Goal: Navigation & Orientation: Find specific page/section

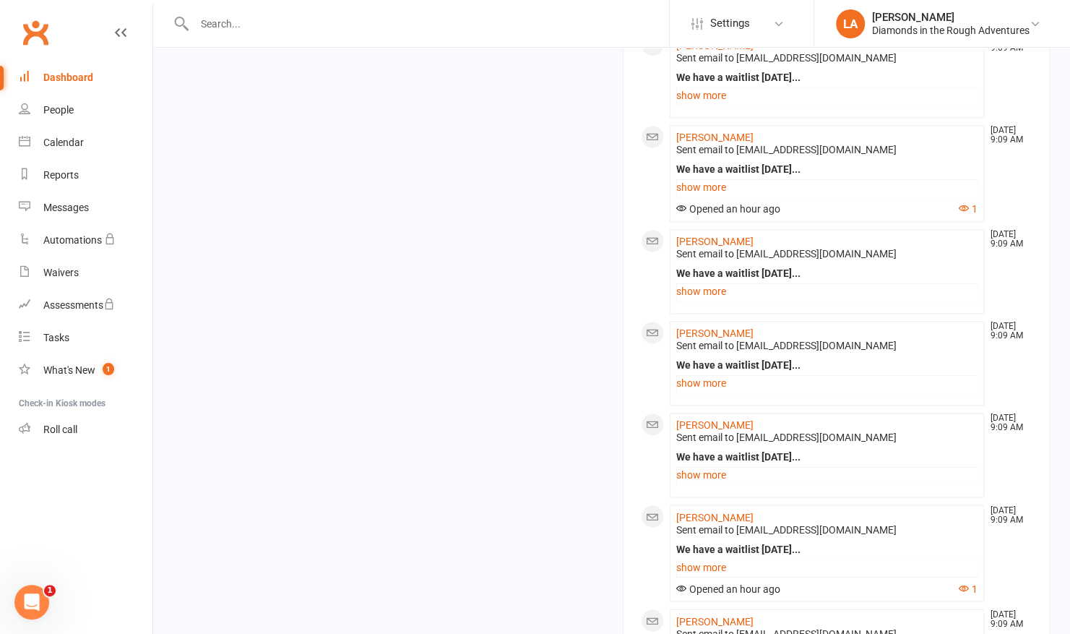
scroll to position [1095, 0]
click at [62, 149] on link "Calendar" at bounding box center [86, 142] width 134 height 33
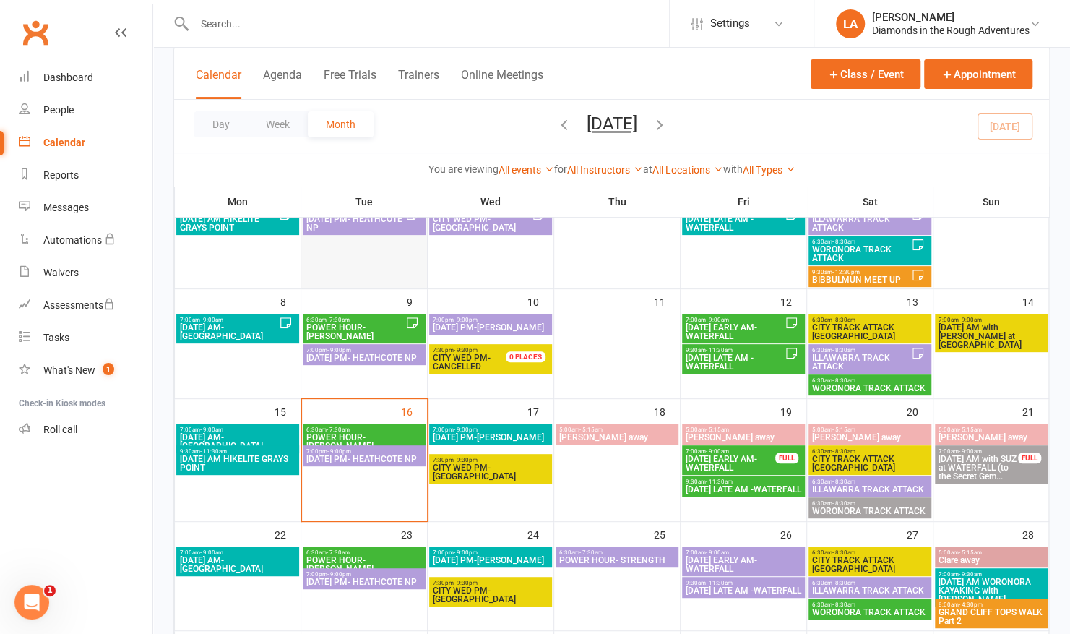
scroll to position [162, 0]
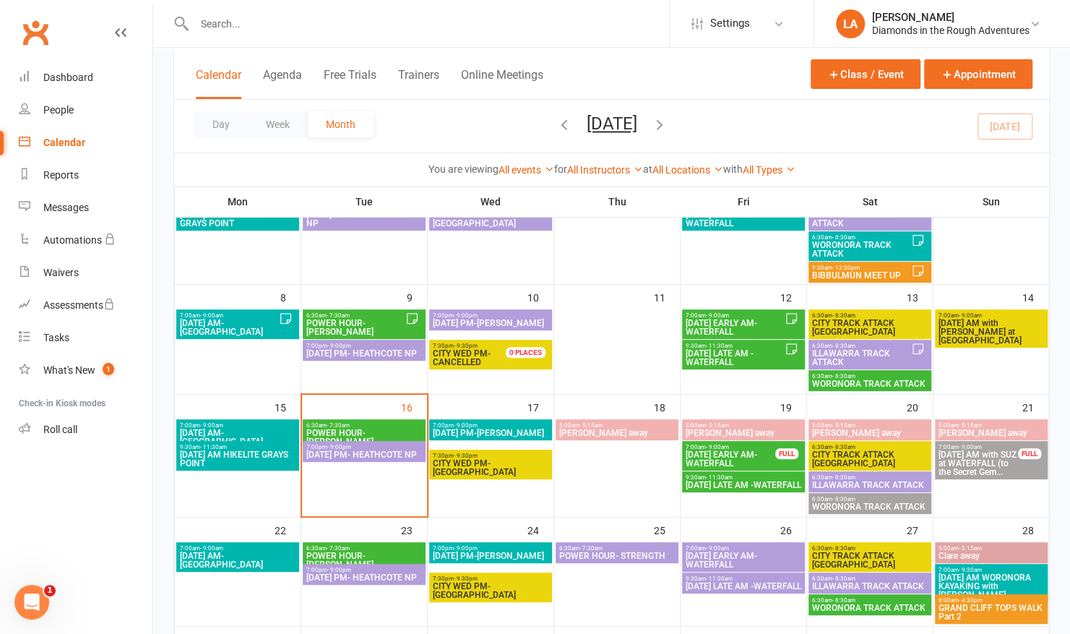
click at [975, 476] on span "[DATE] AM with SUZ at WATERFALL (to the Secret Gem..." at bounding box center [978, 463] width 81 height 26
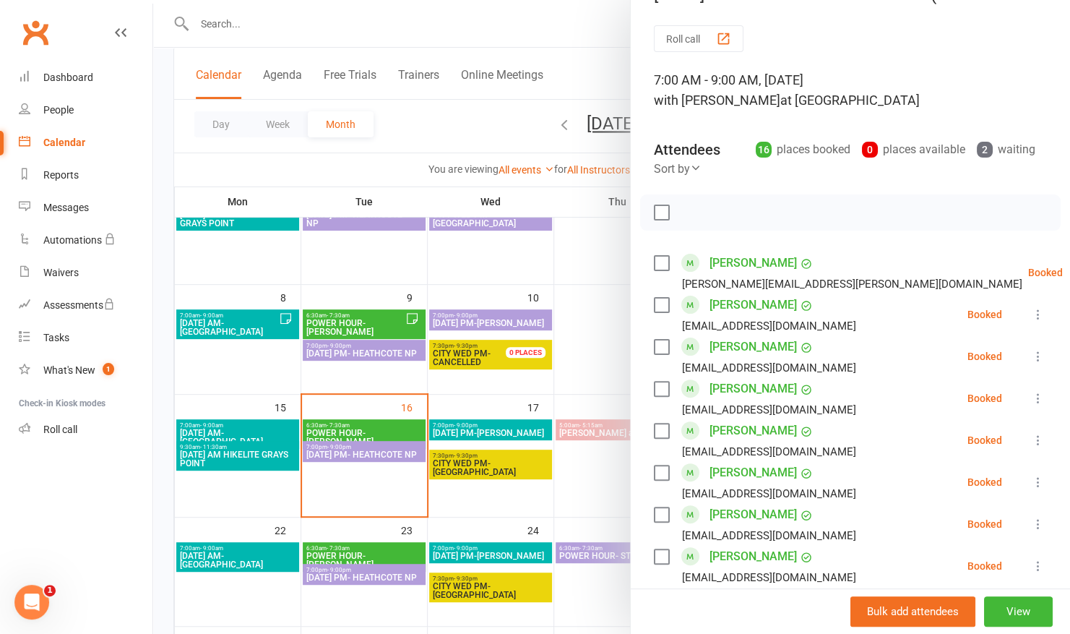
scroll to position [0, 0]
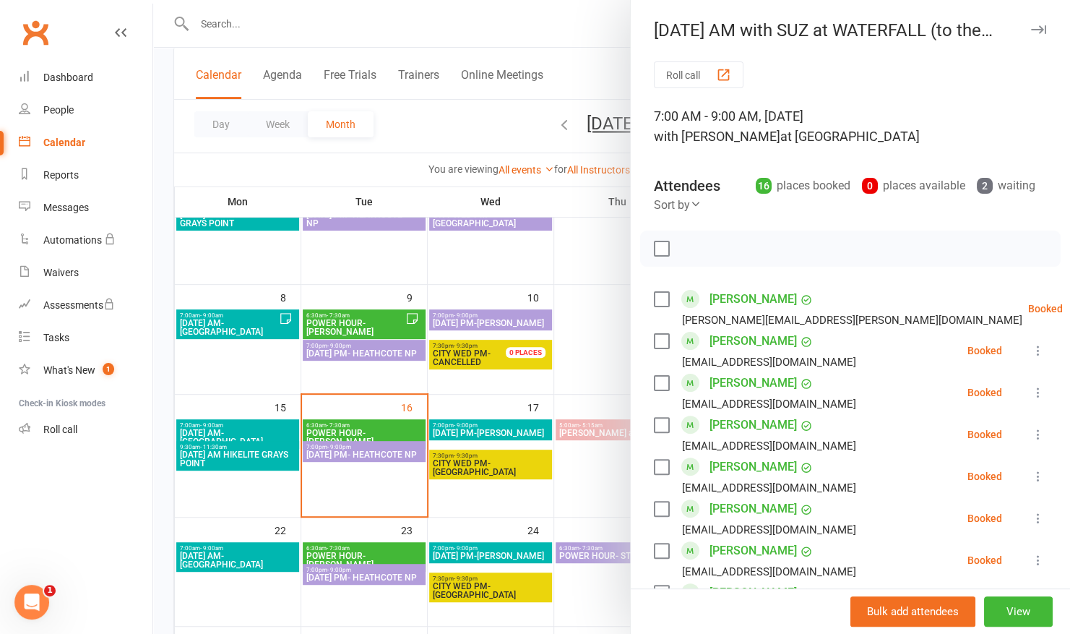
click at [1031, 26] on icon "button" at bounding box center [1038, 29] width 15 height 9
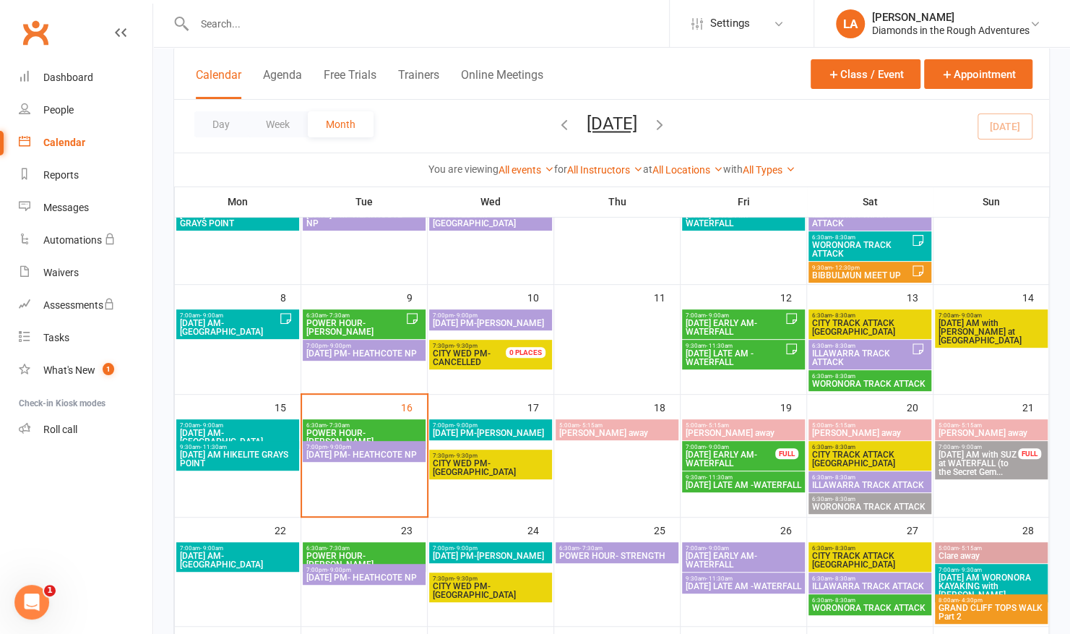
click at [951, 460] on span "[DATE] AM with SUZ at WATERFALL (to the Secret Gem..." at bounding box center [978, 463] width 81 height 26
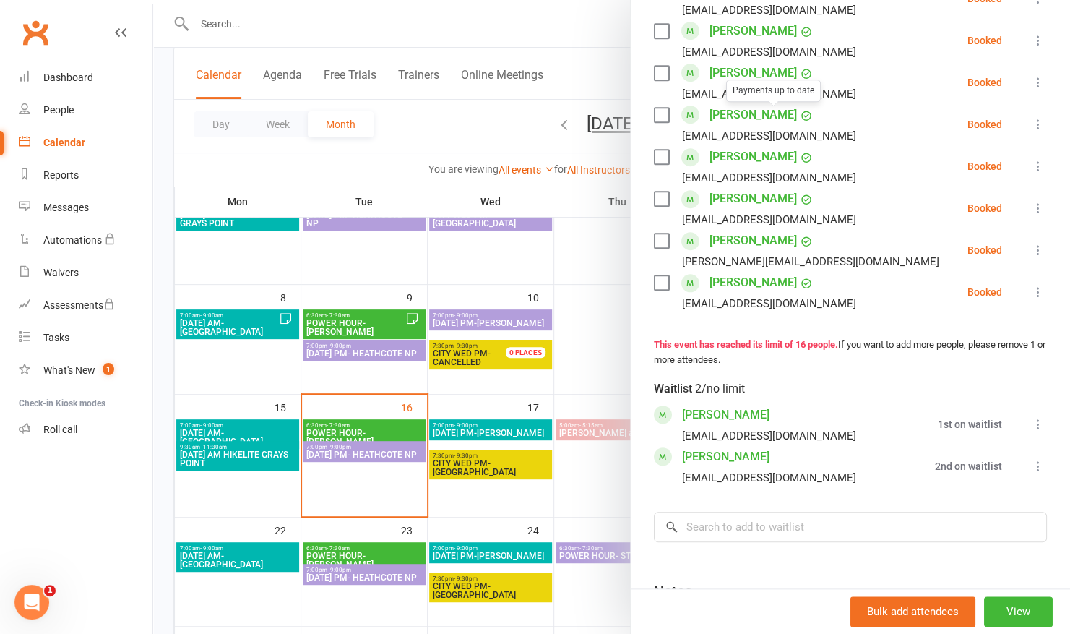
scroll to position [648, 0]
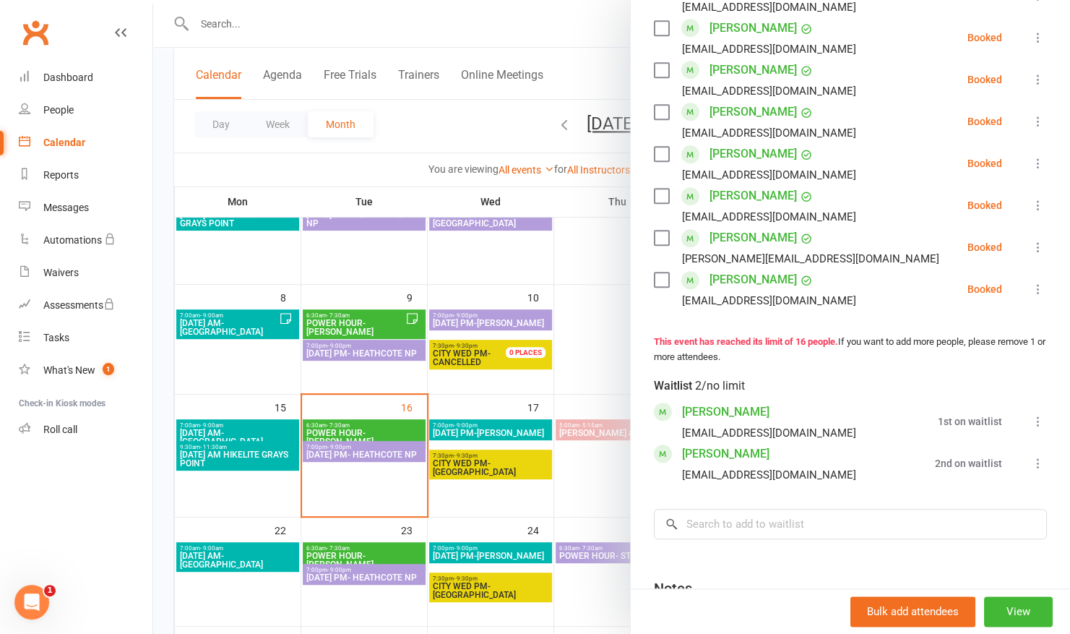
click at [553, 20] on div at bounding box center [611, 317] width 917 height 634
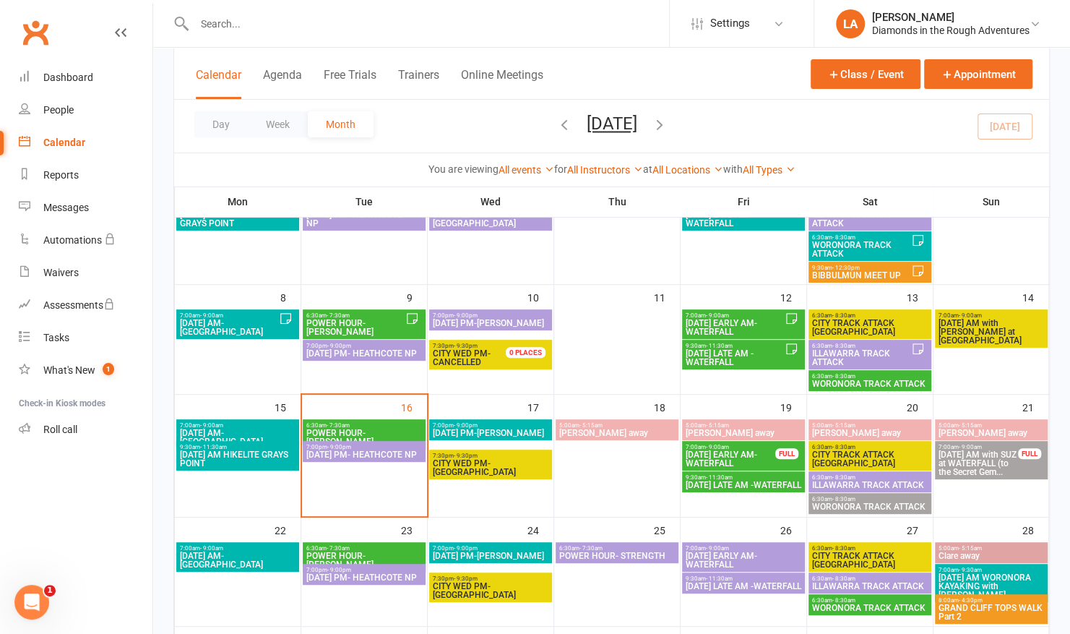
click at [749, 457] on span "[DATE] EARLY AM- WATERFALL" at bounding box center [730, 458] width 91 height 17
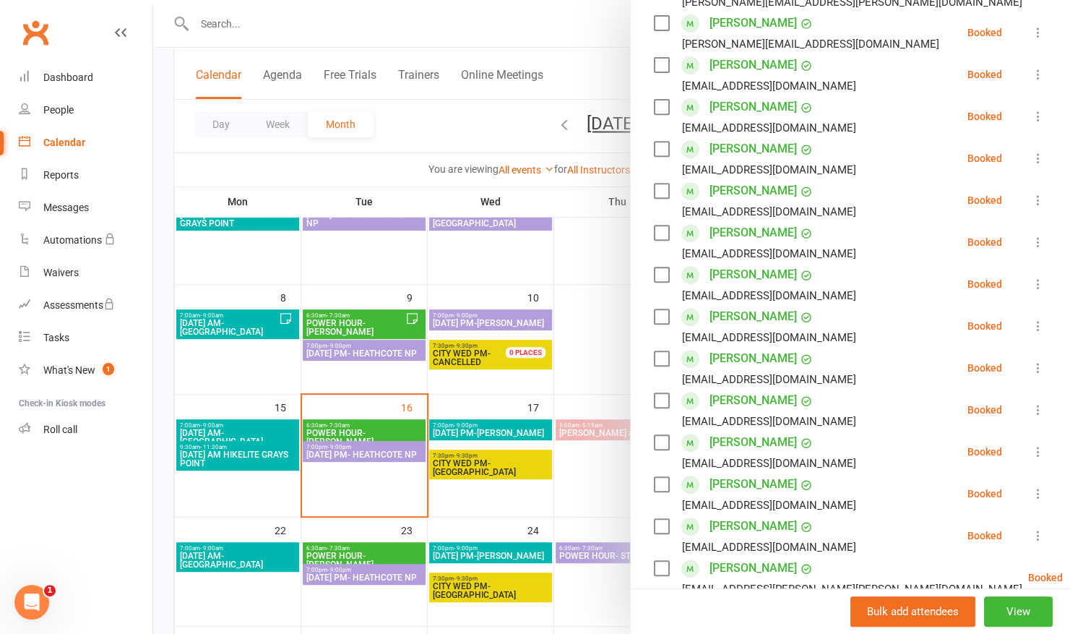
scroll to position [91, 0]
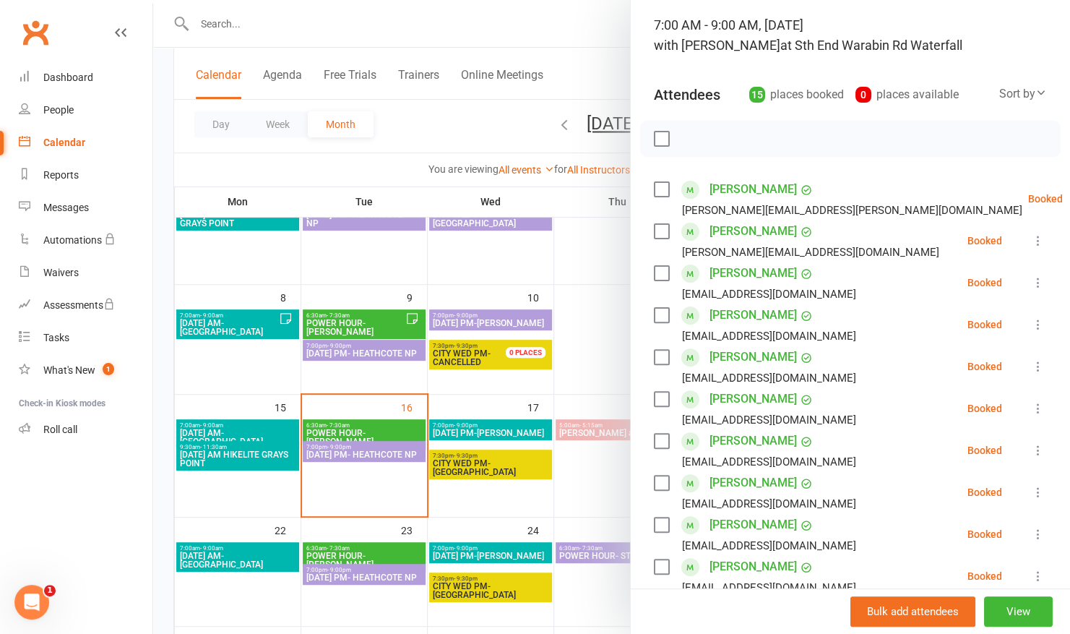
click at [592, 19] on div at bounding box center [611, 317] width 917 height 634
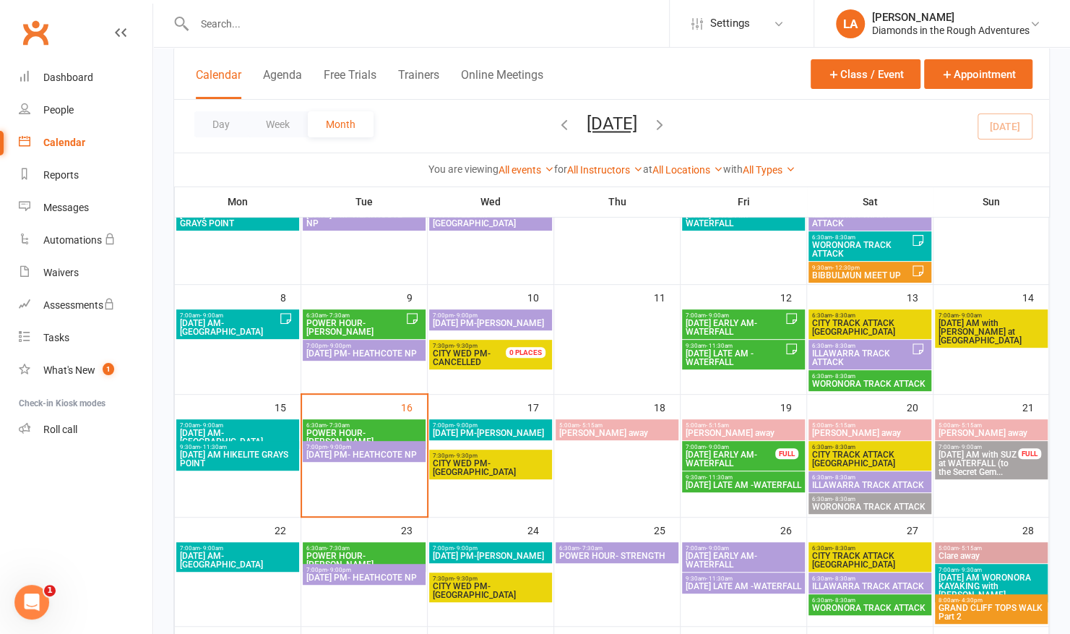
click at [987, 457] on span "[DATE] AM with SUZ at WATERFALL (to the Secret Gem..." at bounding box center [978, 463] width 81 height 26
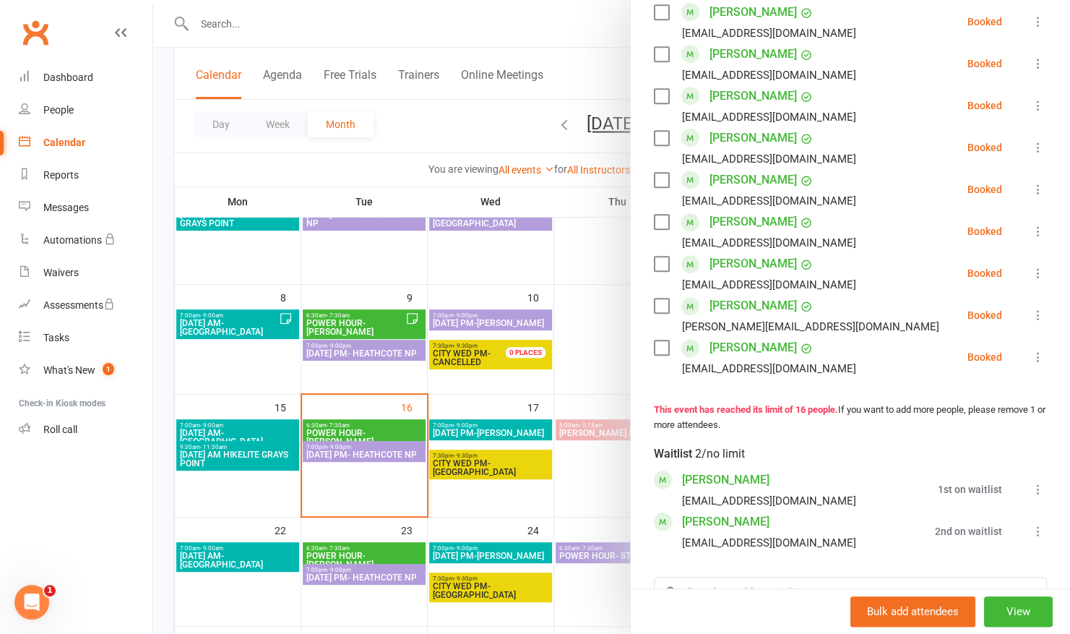
scroll to position [581, 0]
click at [546, 39] on div at bounding box center [611, 317] width 917 height 634
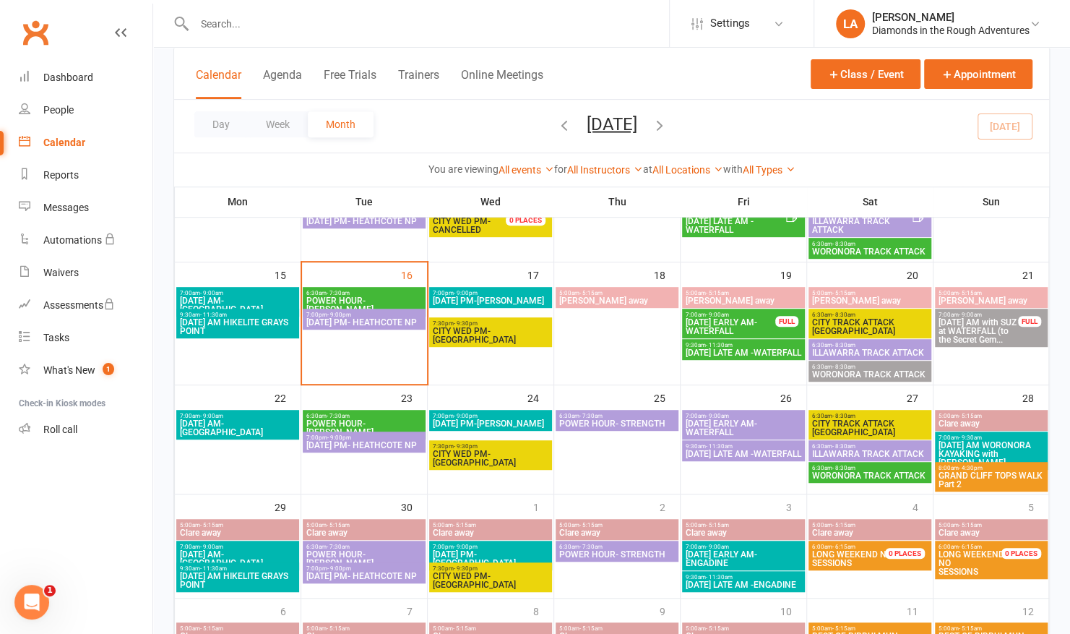
scroll to position [295, 0]
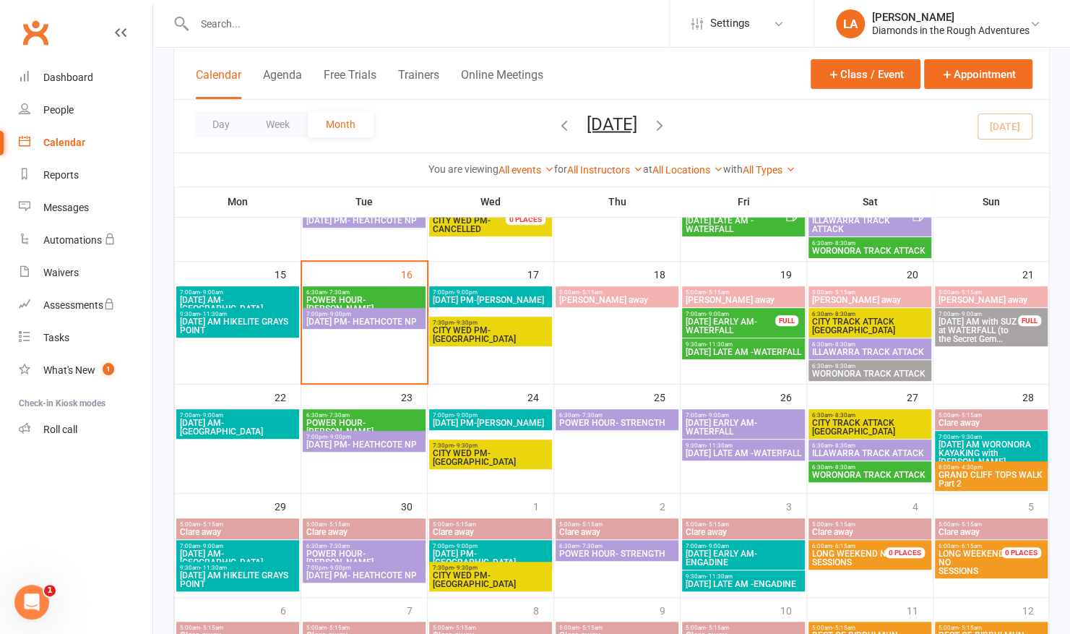
click at [863, 369] on span "WORONORA TRACK ATTACK" at bounding box center [869, 373] width 117 height 9
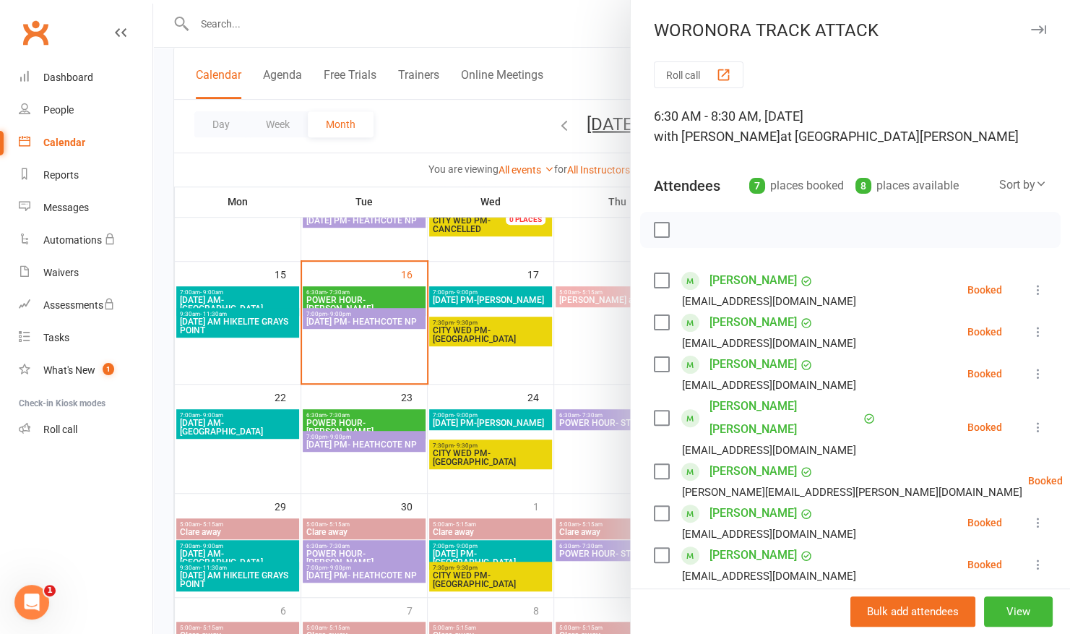
scroll to position [3, 0]
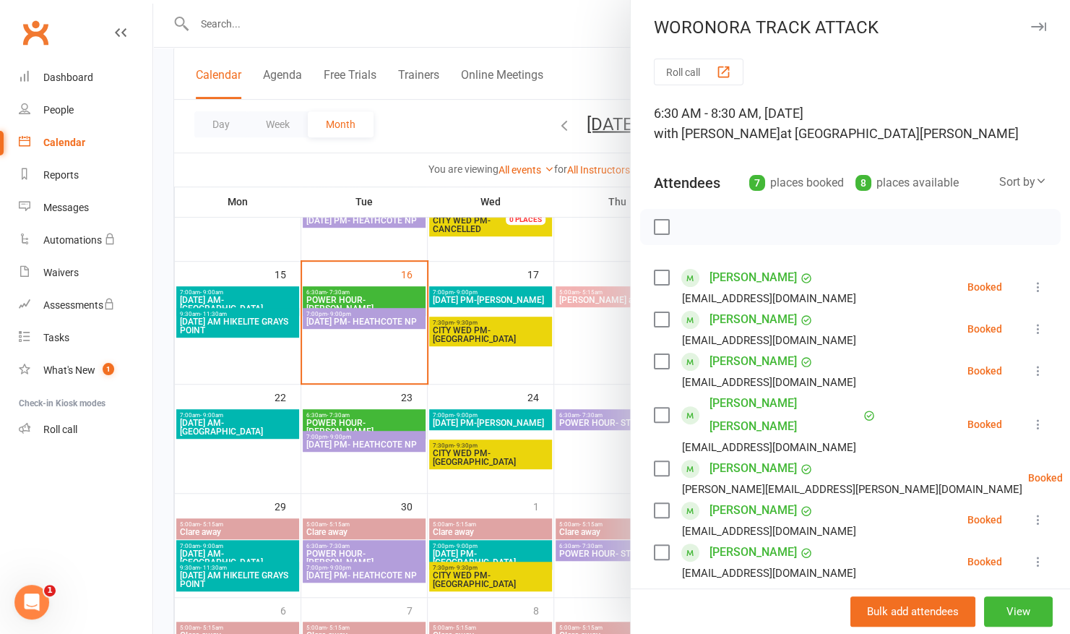
click at [576, 30] on div at bounding box center [611, 317] width 917 height 634
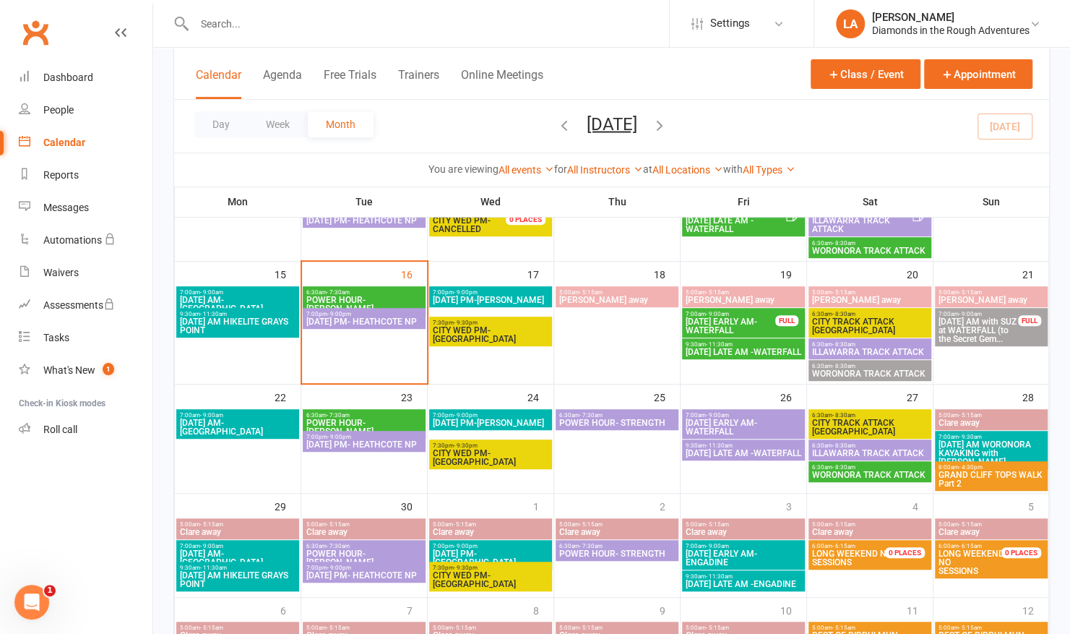
click at [1004, 342] on span "[DATE] AM with SUZ at WATERFALL (to the Secret Gem..." at bounding box center [978, 330] width 81 height 26
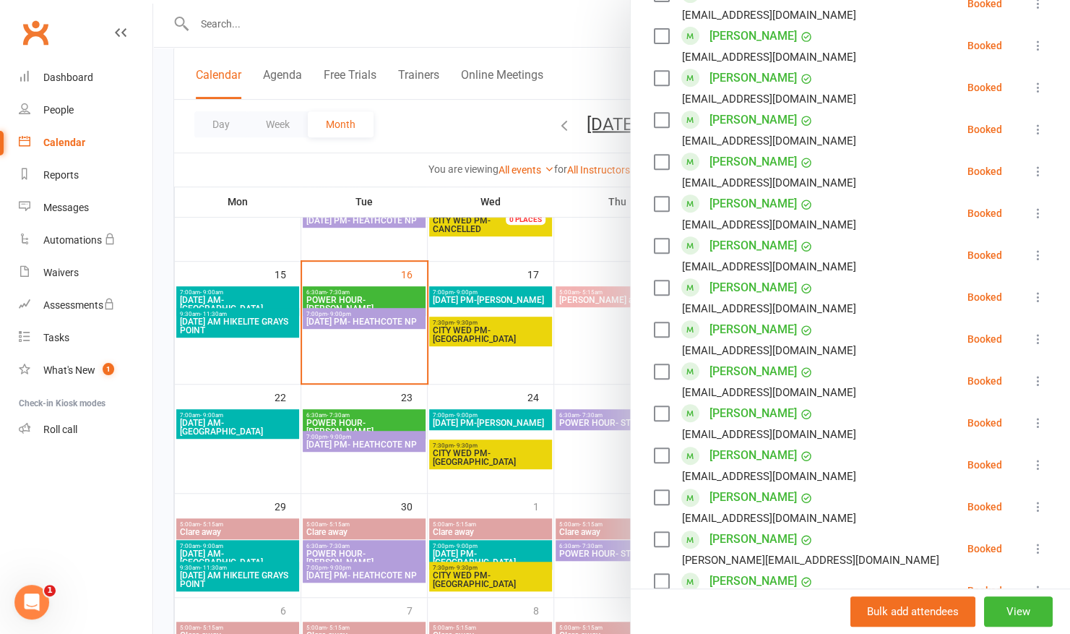
scroll to position [348, 0]
click at [498, 26] on div at bounding box center [611, 317] width 917 height 634
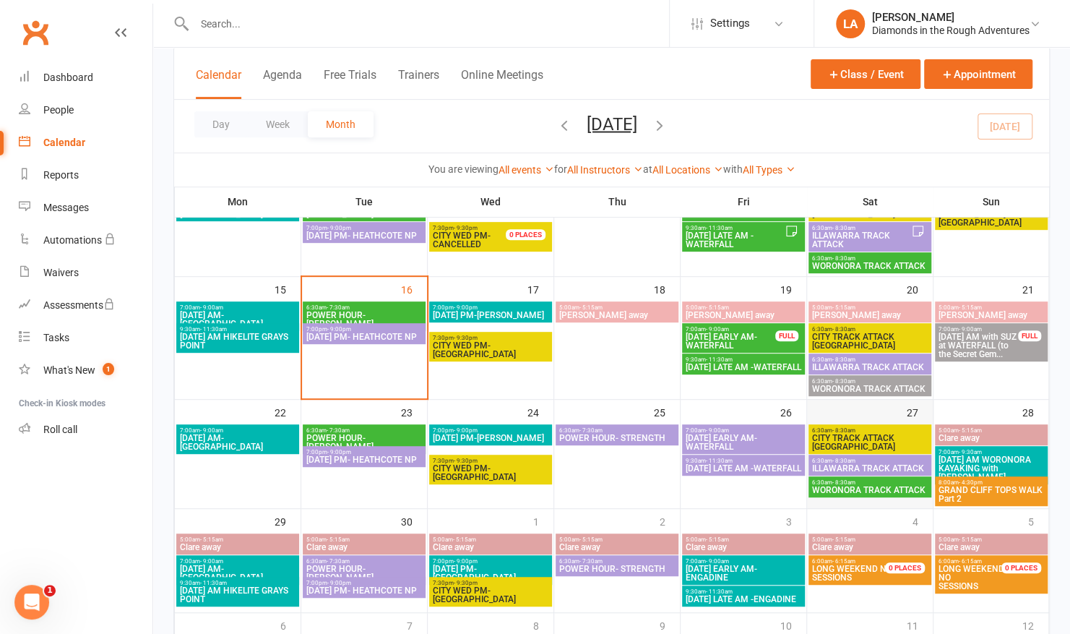
scroll to position [279, 0]
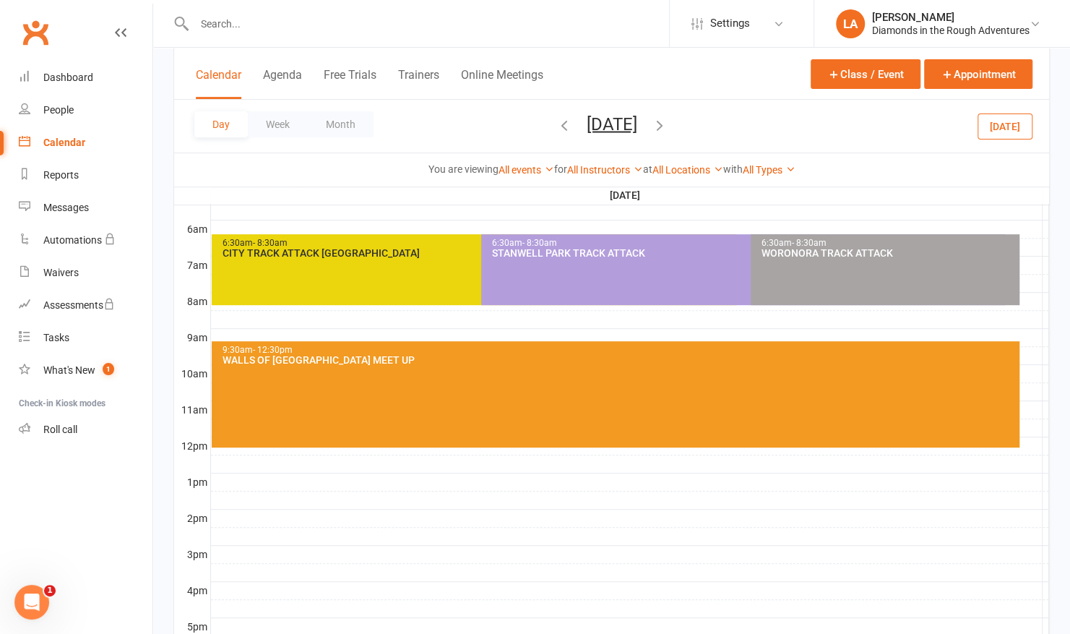
scroll to position [0, 0]
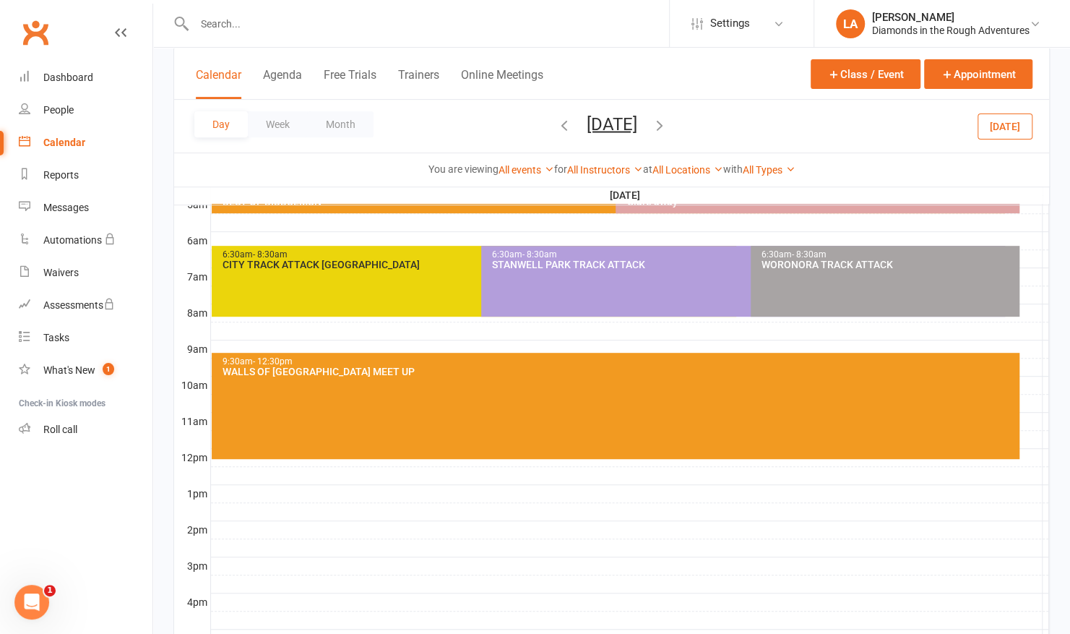
click at [1011, 122] on button "[DATE]" at bounding box center [1004, 126] width 55 height 26
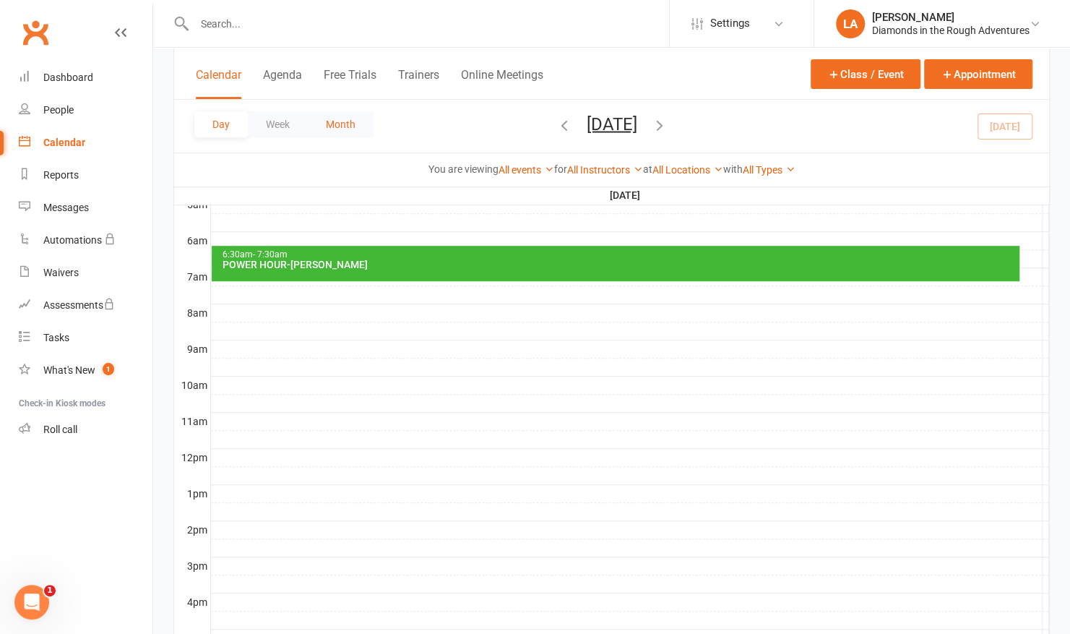
click at [334, 119] on button "Month" at bounding box center [341, 124] width 66 height 26
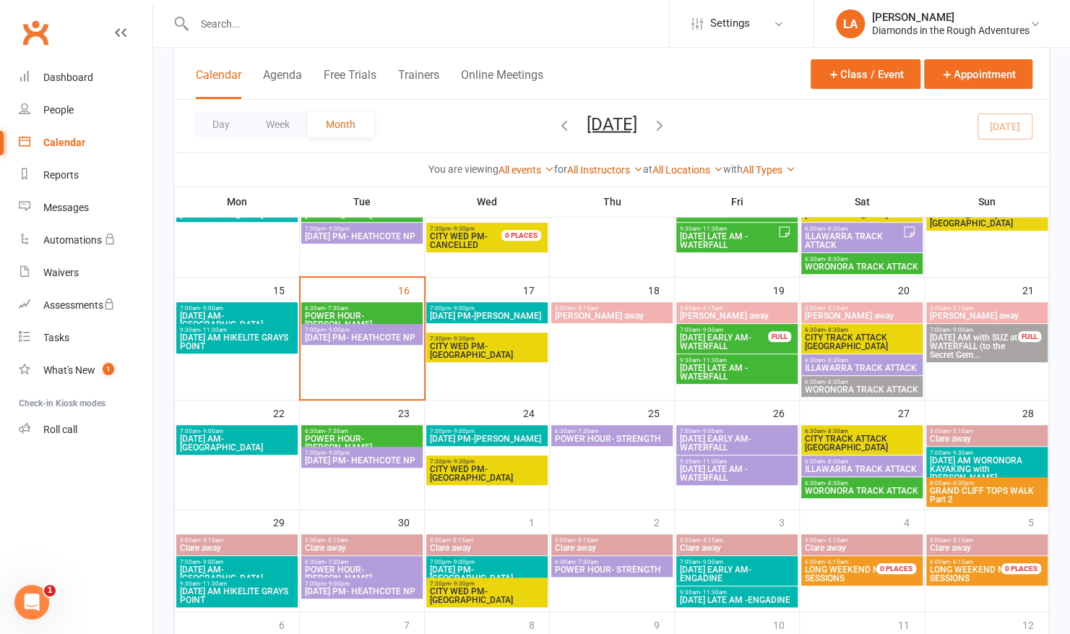
click at [946, 147] on div "Day Week Month [DATE] [DATE] Sun Mon Tue Wed Thu Fri Sat 31 01 02 03 04 05 06 0…" at bounding box center [611, 126] width 875 height 53
click at [834, 370] on span "ILLAWARRA TRACK ATTACK" at bounding box center [862, 367] width 116 height 9
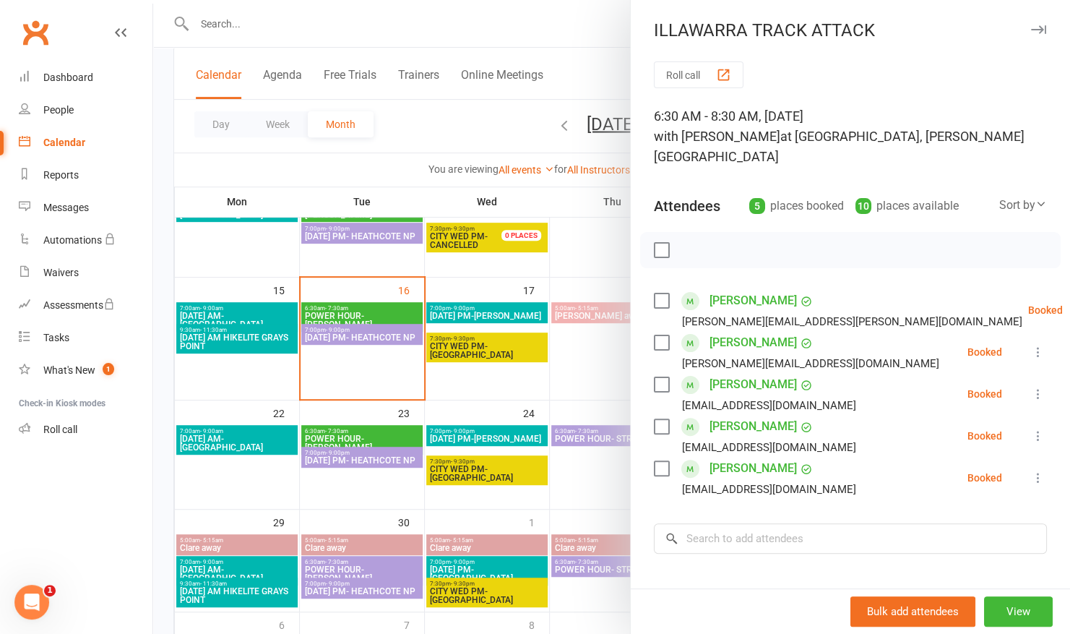
click at [530, 34] on div at bounding box center [611, 317] width 917 height 634
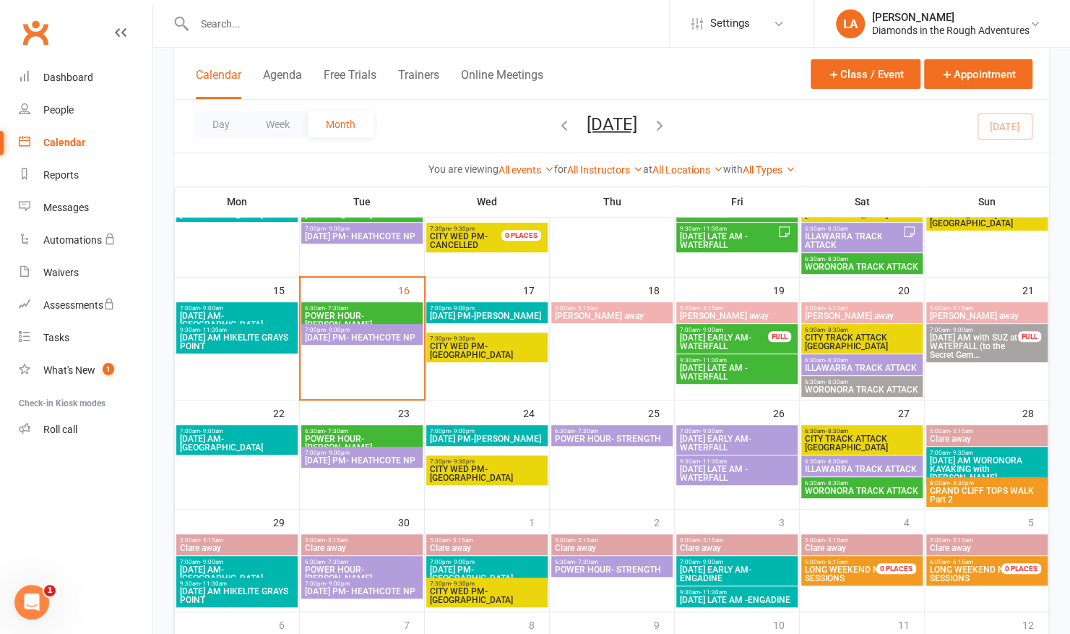
click at [996, 341] on span "[DATE] AM with SUZ at WATERFALL (to the Secret Gem..." at bounding box center [974, 346] width 90 height 26
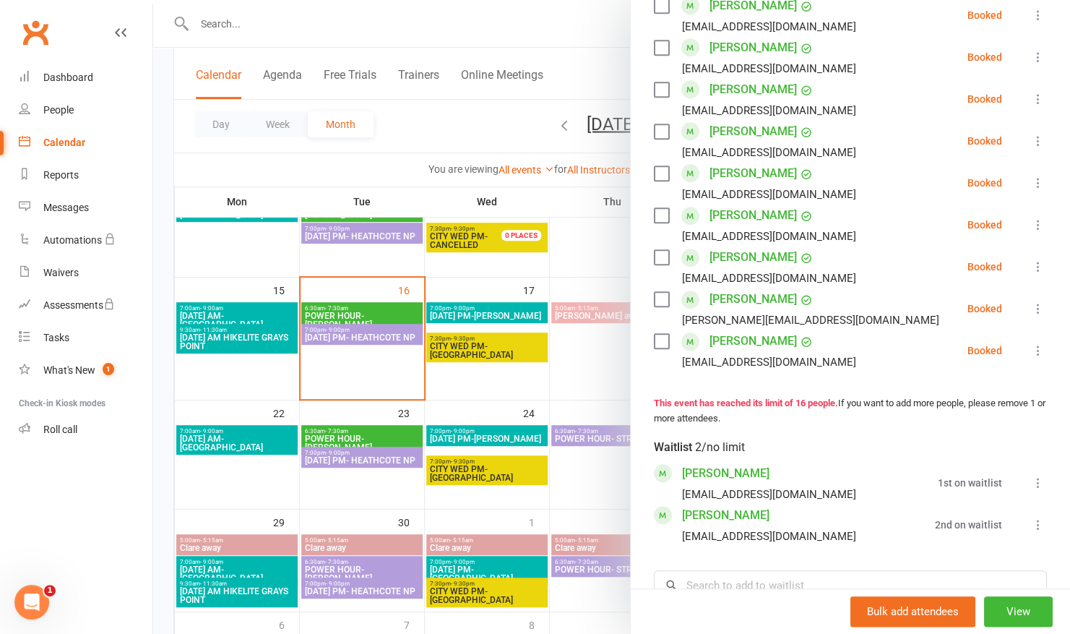
scroll to position [587, 0]
click at [522, 23] on div at bounding box center [611, 317] width 917 height 634
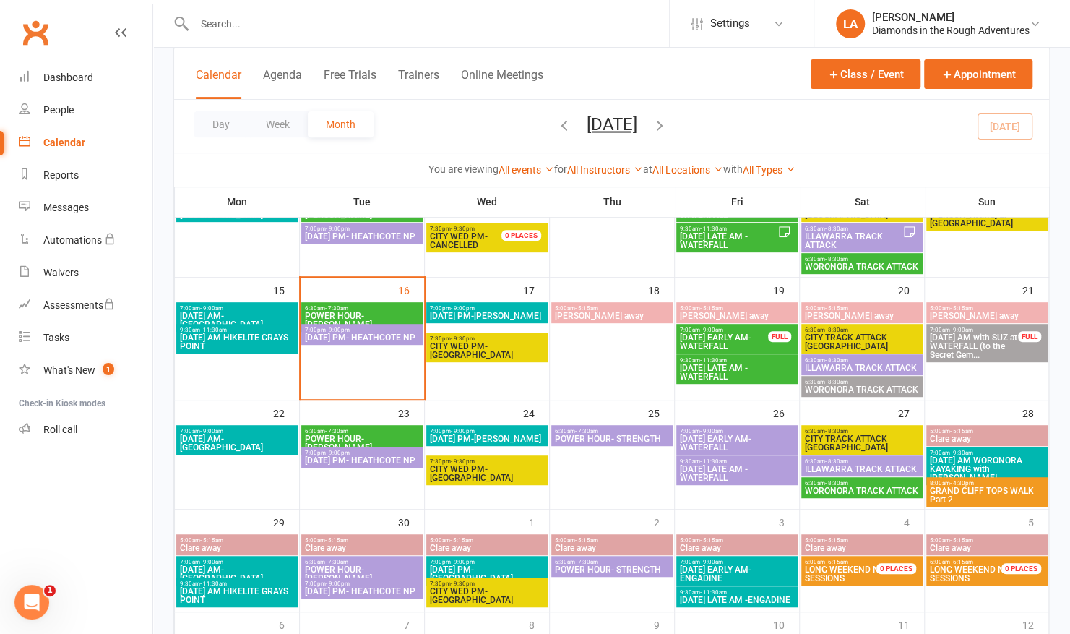
click at [1003, 343] on span "[DATE] AM with SUZ at WATERFALL (to the Secret Gem..." at bounding box center [974, 346] width 90 height 26
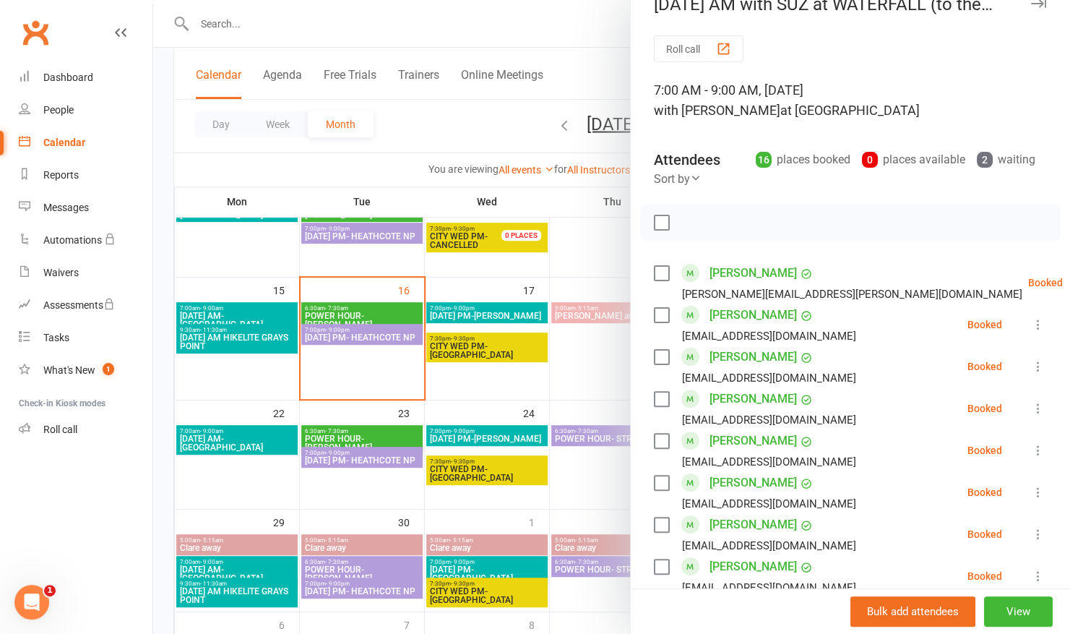
scroll to position [25, 0]
click at [609, 17] on div at bounding box center [611, 317] width 917 height 634
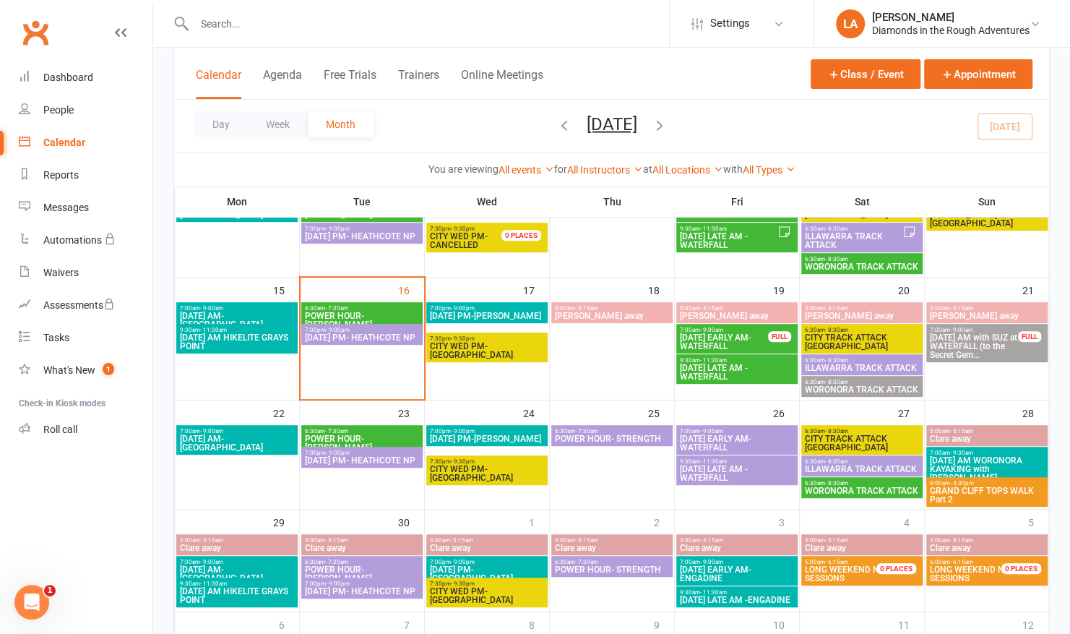
click at [354, 328] on span "7:00pm - 9:00pm" at bounding box center [362, 330] width 116 height 7
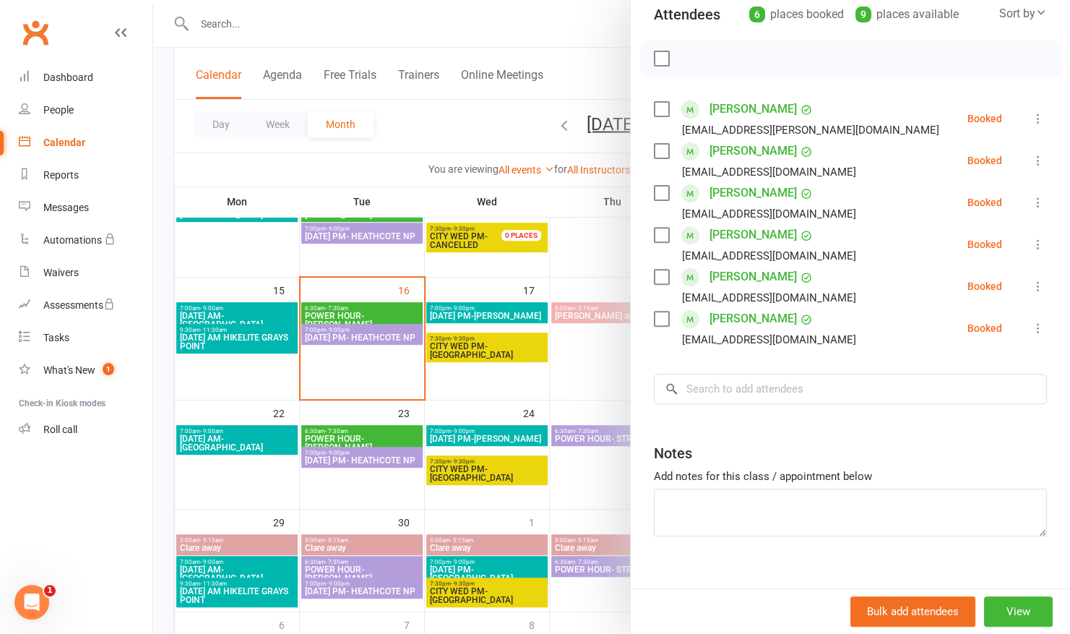
scroll to position [116, 0]
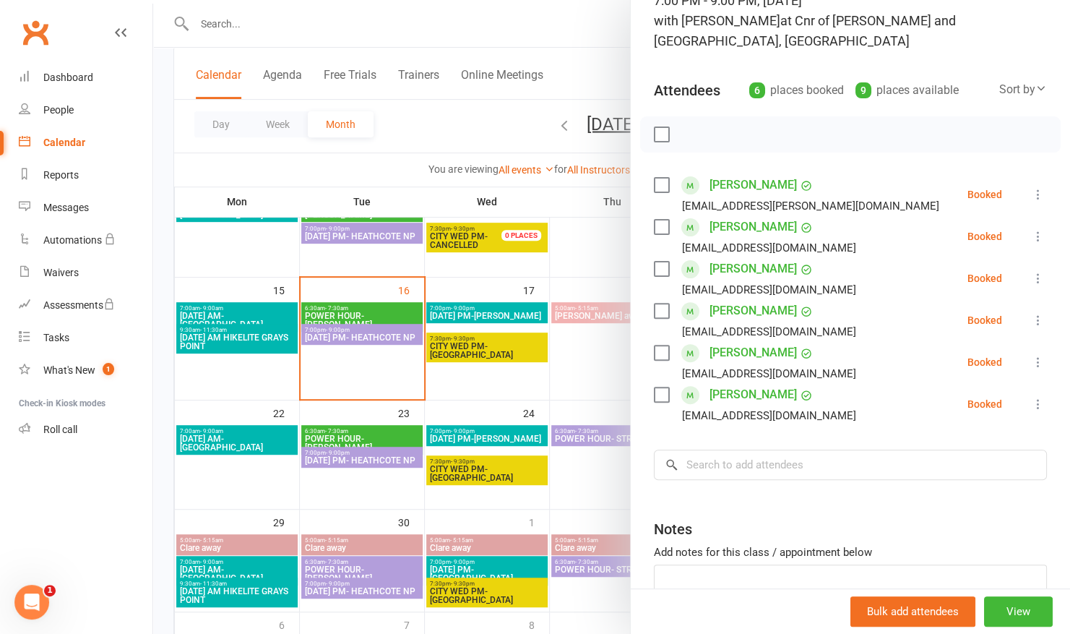
click at [595, 21] on div at bounding box center [611, 317] width 917 height 634
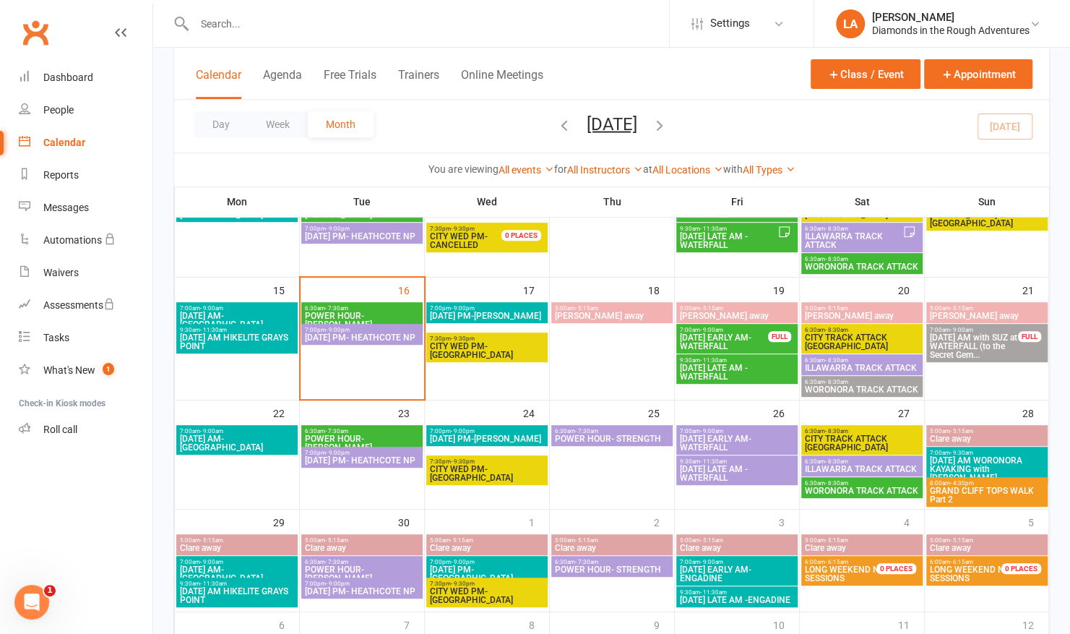
click at [376, 338] on span "[DATE] PM- HEATHCOTE NP" at bounding box center [362, 337] width 116 height 9
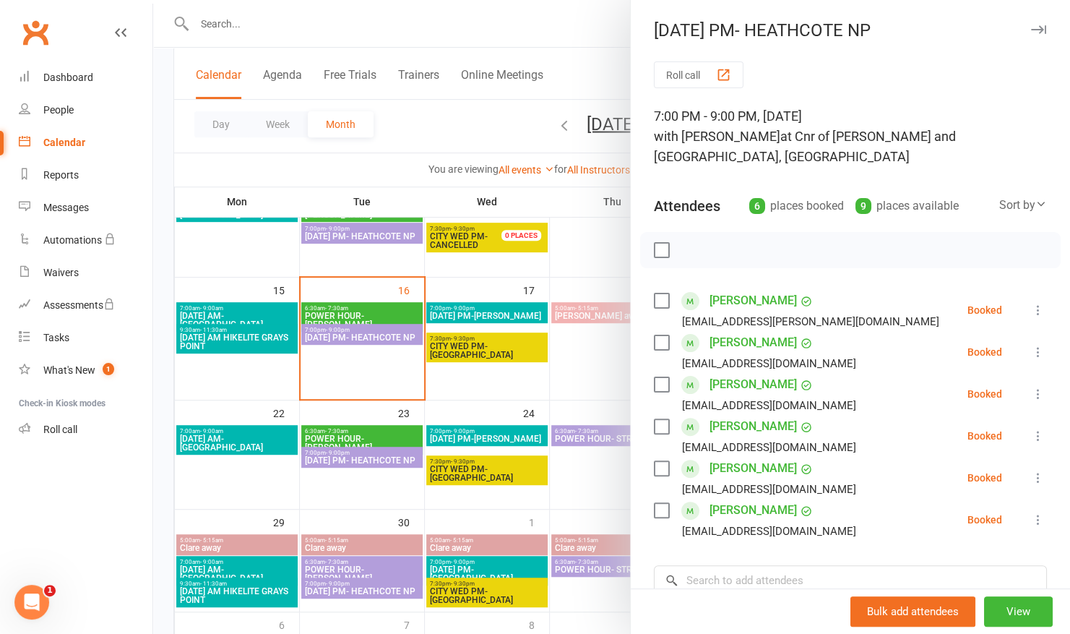
click at [435, 17] on div at bounding box center [611, 317] width 917 height 634
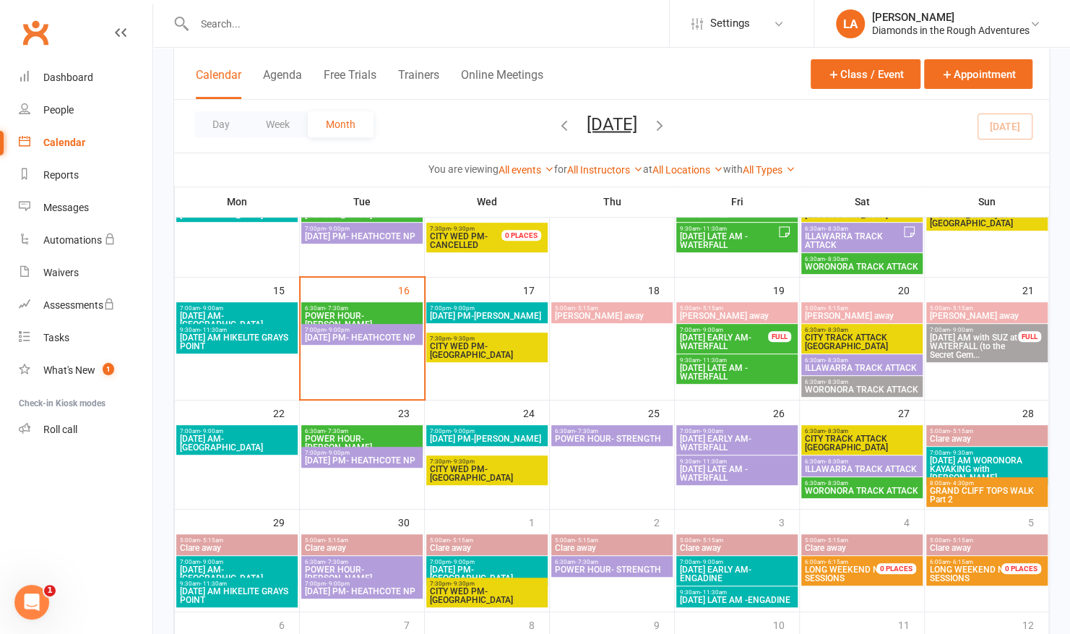
click at [402, 327] on span "7:00pm - 9:00pm" at bounding box center [362, 330] width 116 height 7
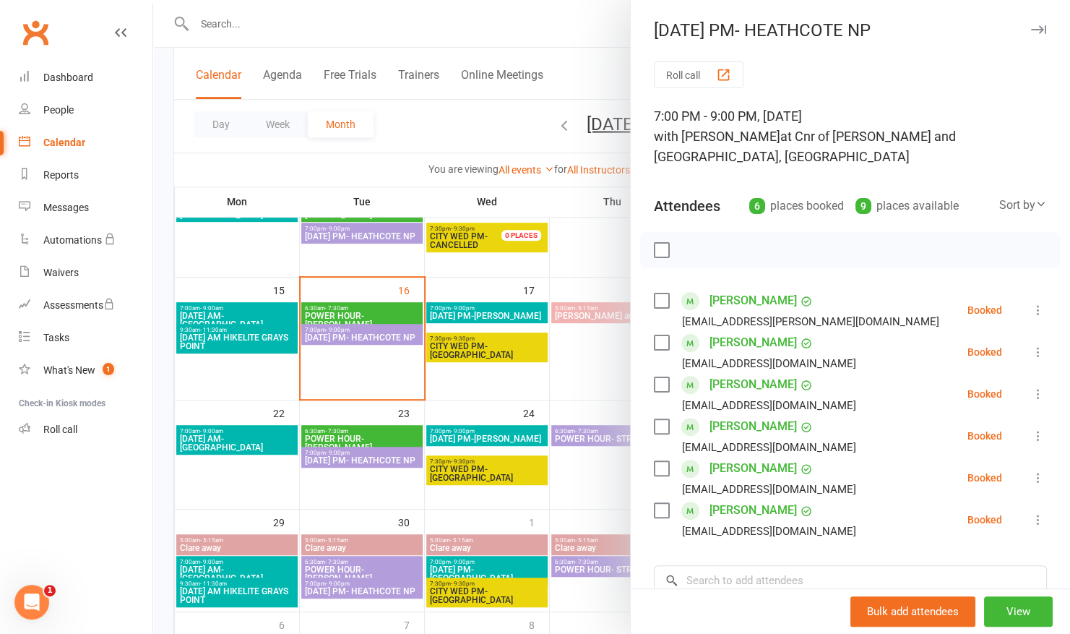
click at [607, 39] on div at bounding box center [611, 317] width 917 height 634
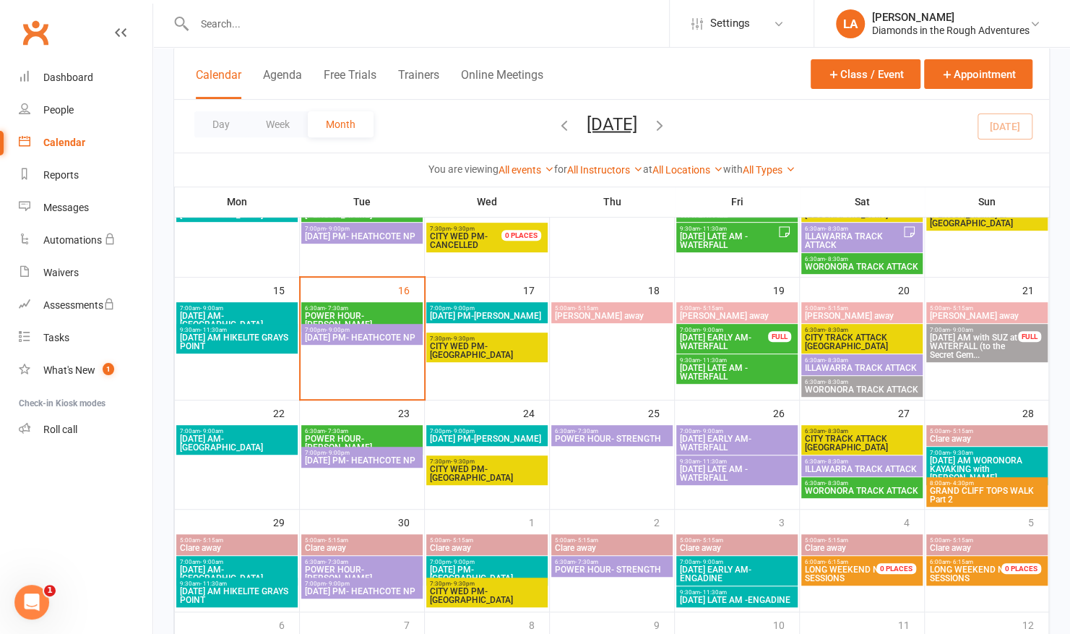
click at [837, 363] on span "ILLAWARRA TRACK ATTACK" at bounding box center [862, 367] width 116 height 9
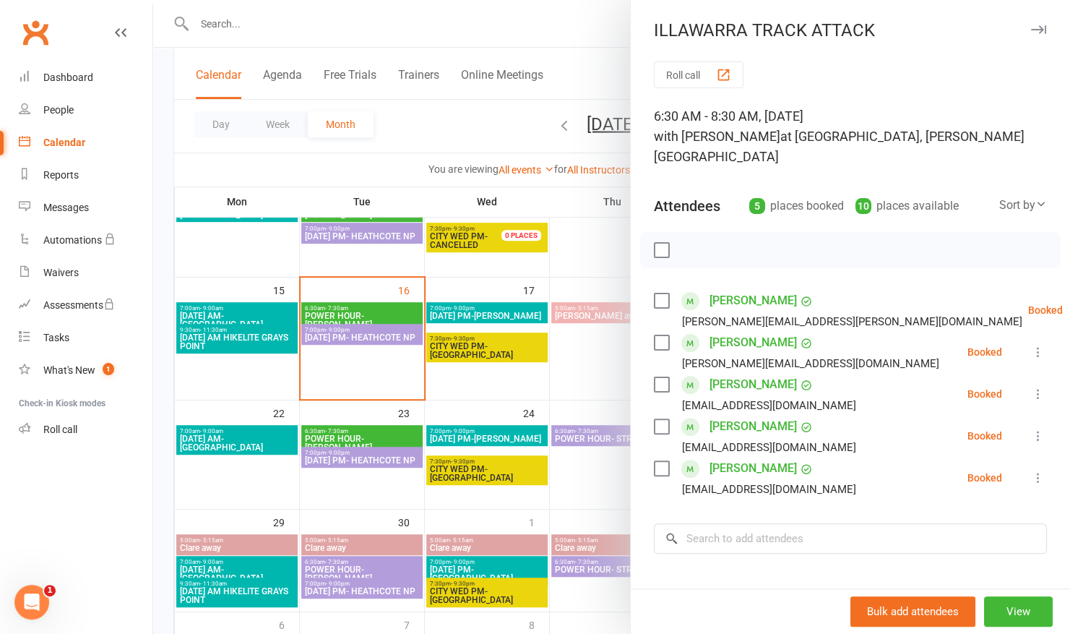
click at [524, 13] on div at bounding box center [611, 317] width 917 height 634
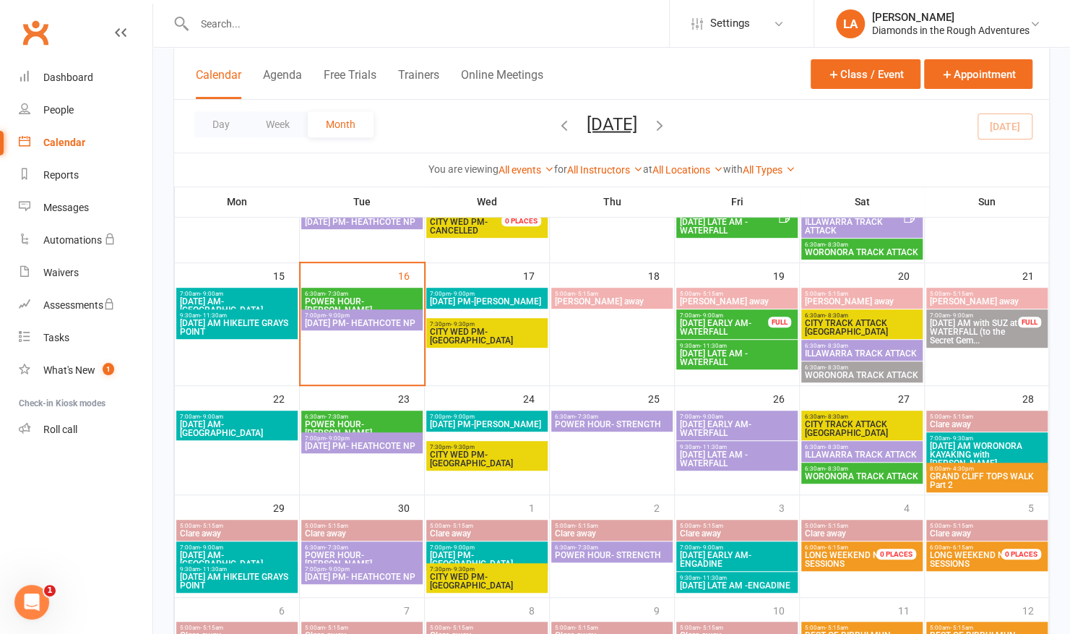
scroll to position [275, 0]
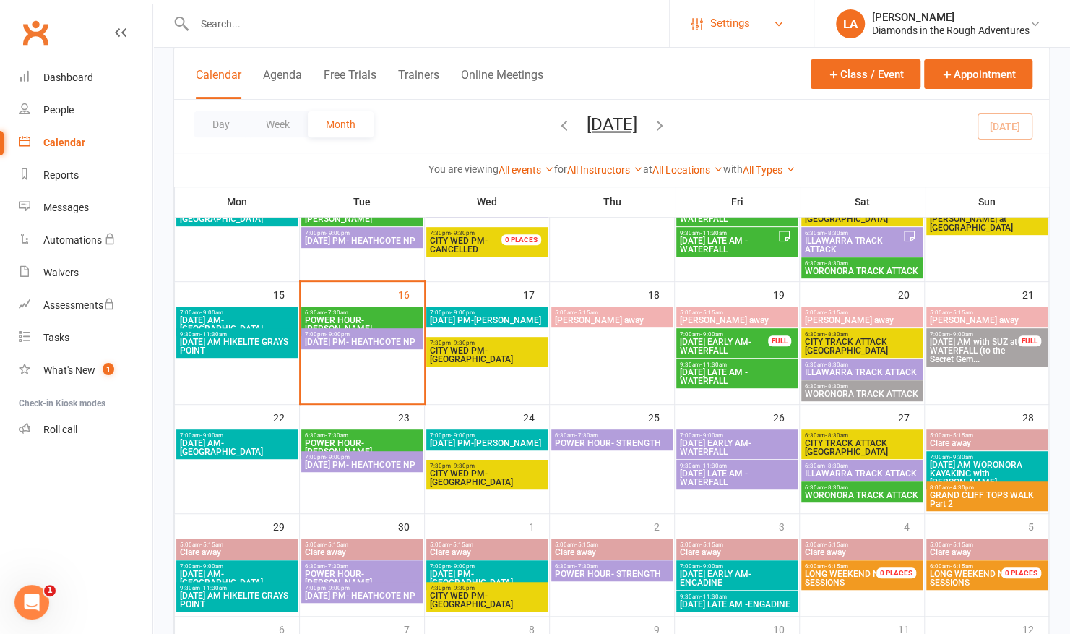
click at [738, 7] on span "Settings" at bounding box center [730, 23] width 40 height 33
click at [582, 38] on div at bounding box center [421, 23] width 496 height 47
click at [672, 629] on div "9" at bounding box center [664, 628] width 20 height 24
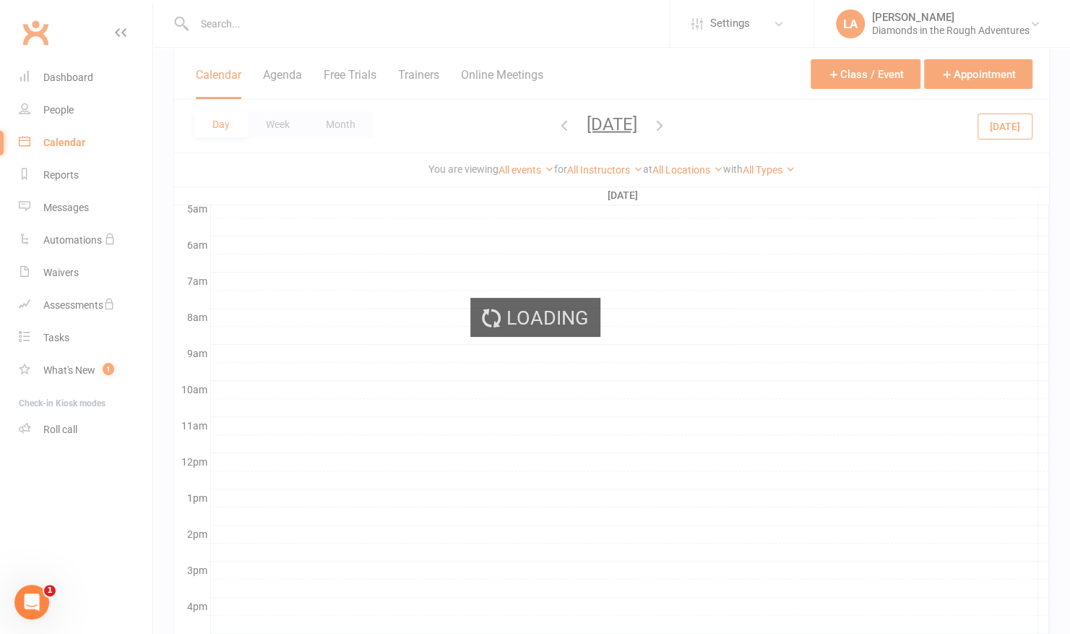
scroll to position [0, 0]
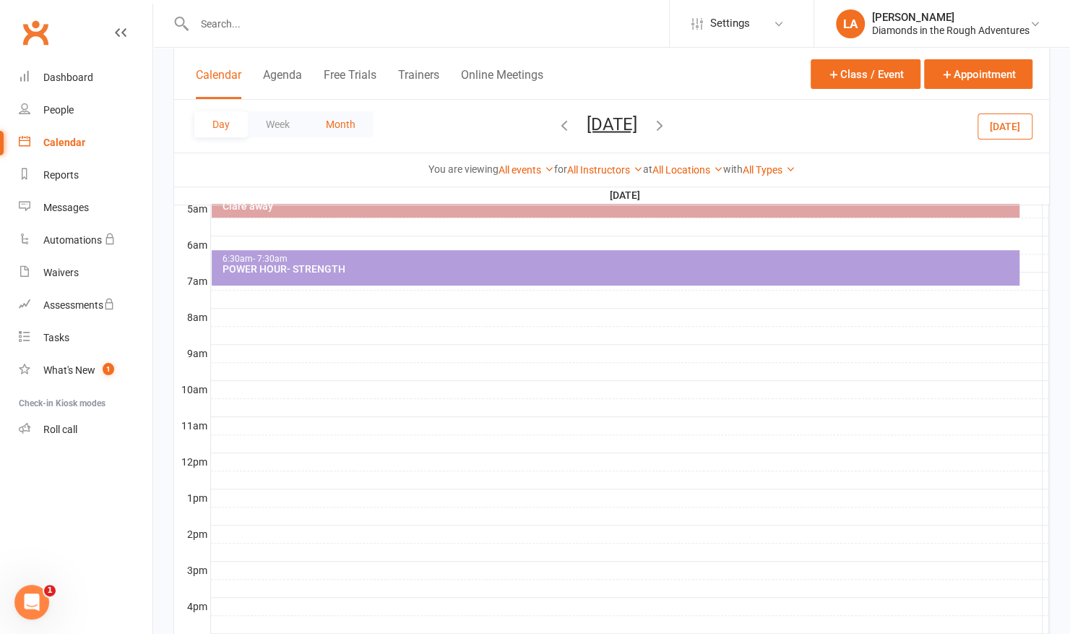
click at [338, 124] on button "Month" at bounding box center [341, 124] width 66 height 26
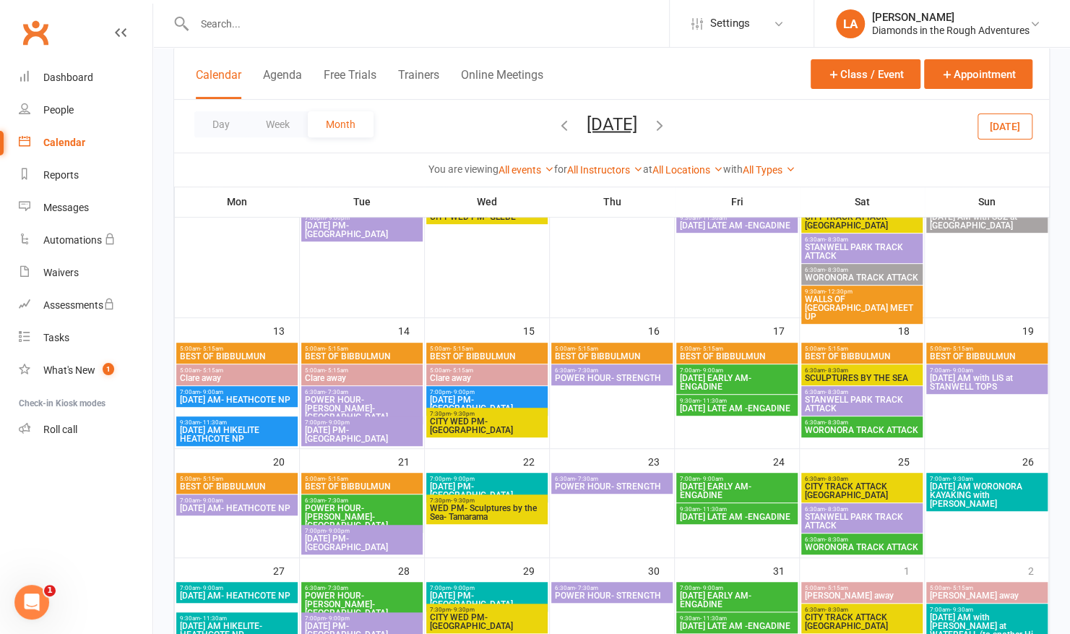
click at [556, 125] on icon "button" at bounding box center [564, 124] width 16 height 16
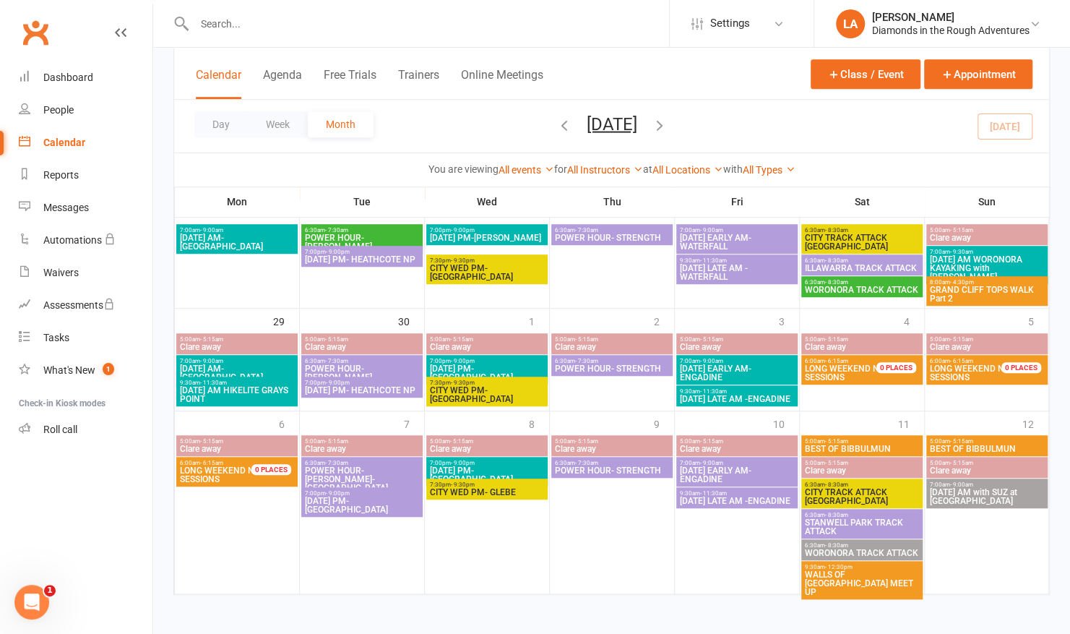
scroll to position [480, 0]
click at [668, 124] on icon "button" at bounding box center [660, 124] width 16 height 16
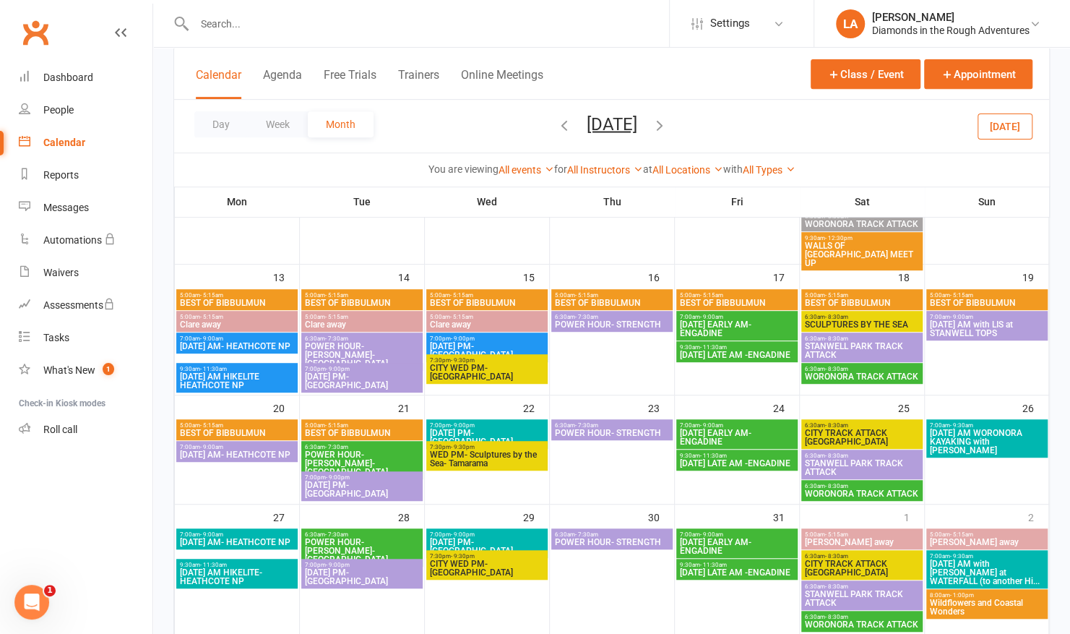
click at [682, 316] on span "7:00am - 9:00am" at bounding box center [737, 317] width 116 height 7
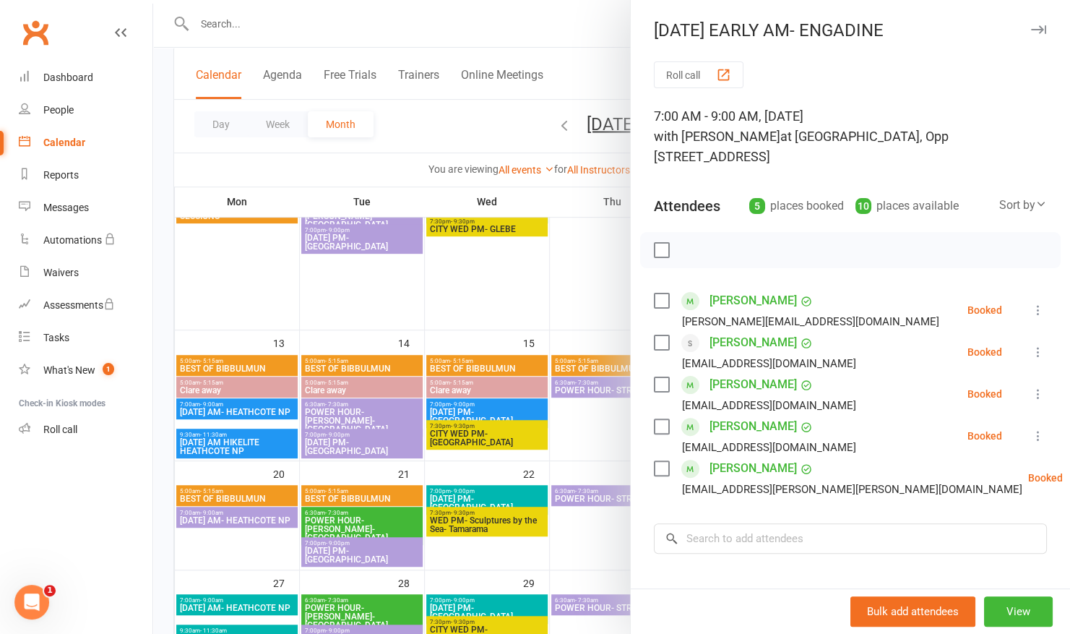
scroll to position [267, 0]
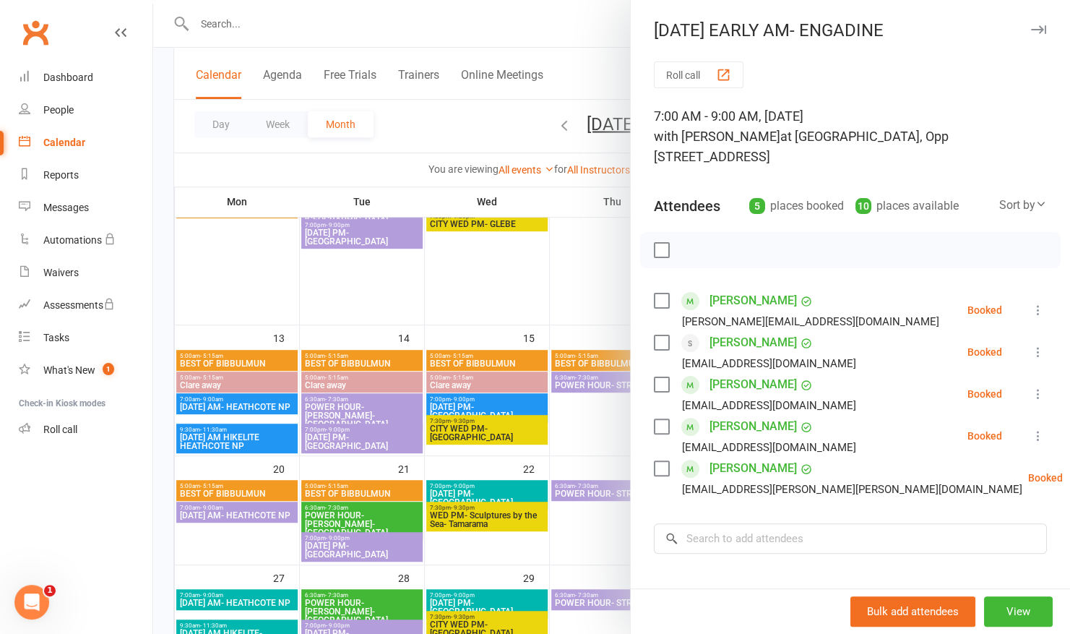
click at [554, 49] on div at bounding box center [611, 317] width 917 height 634
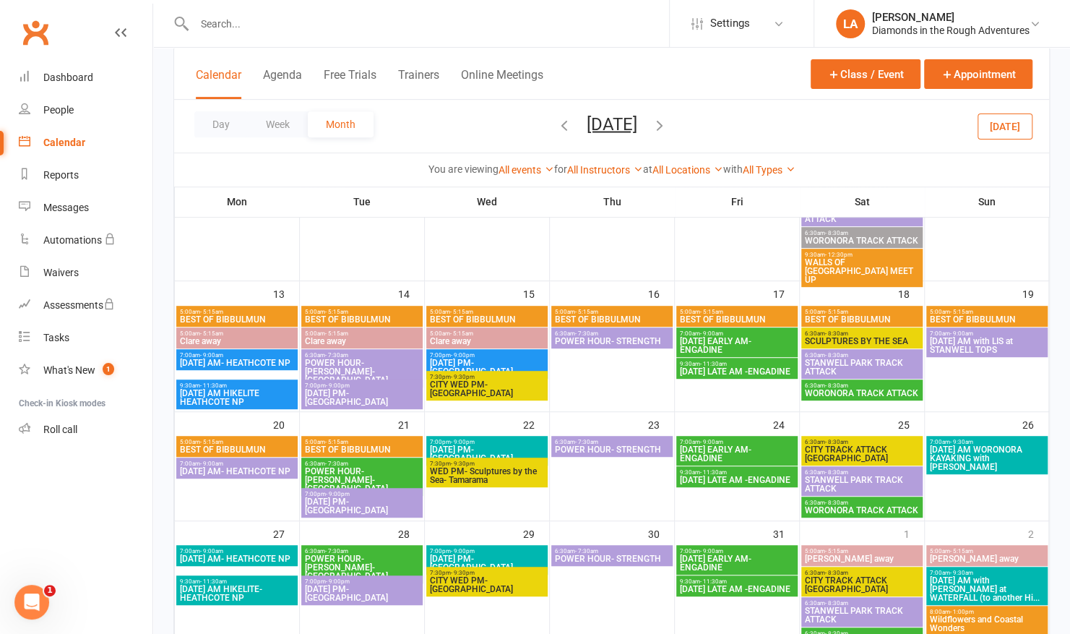
scroll to position [312, 0]
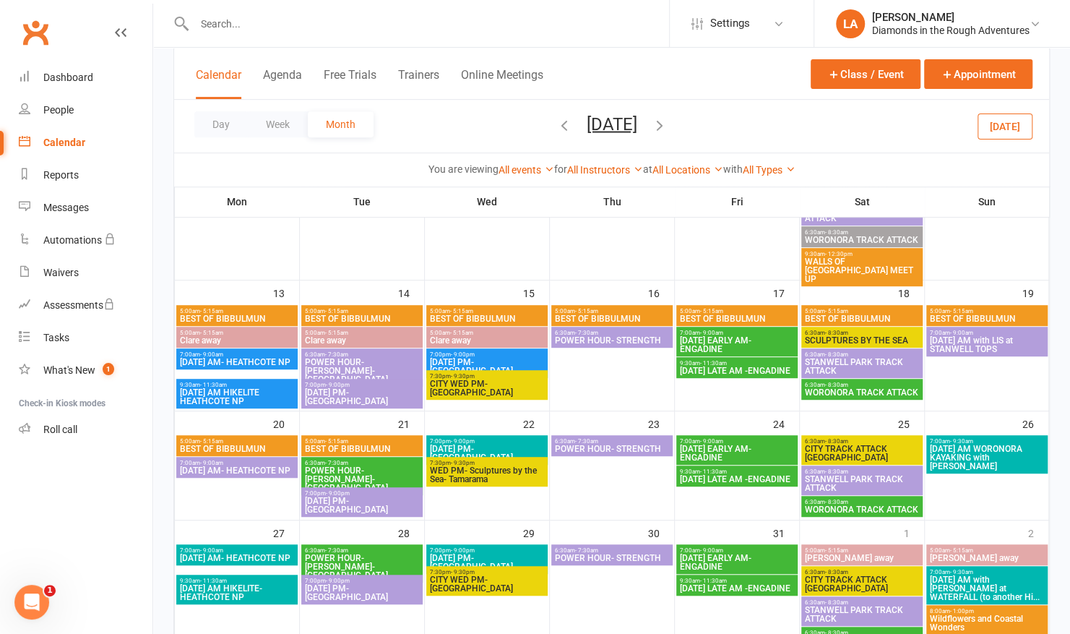
click at [948, 197] on th "Sun" at bounding box center [987, 201] width 124 height 30
click at [556, 129] on icon "button" at bounding box center [564, 124] width 16 height 16
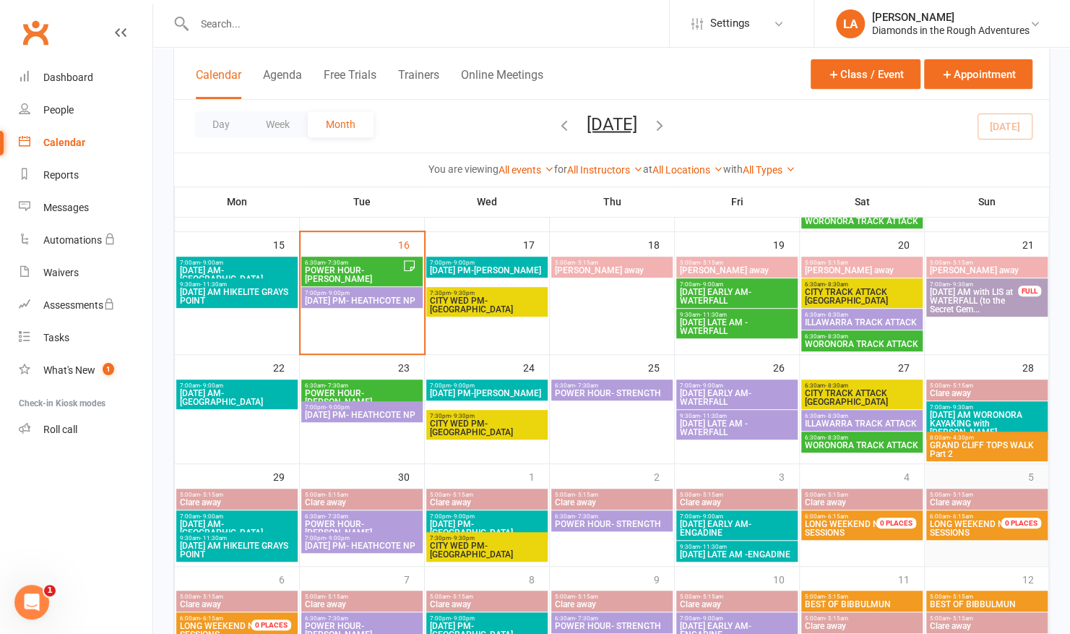
scroll to position [324, 0]
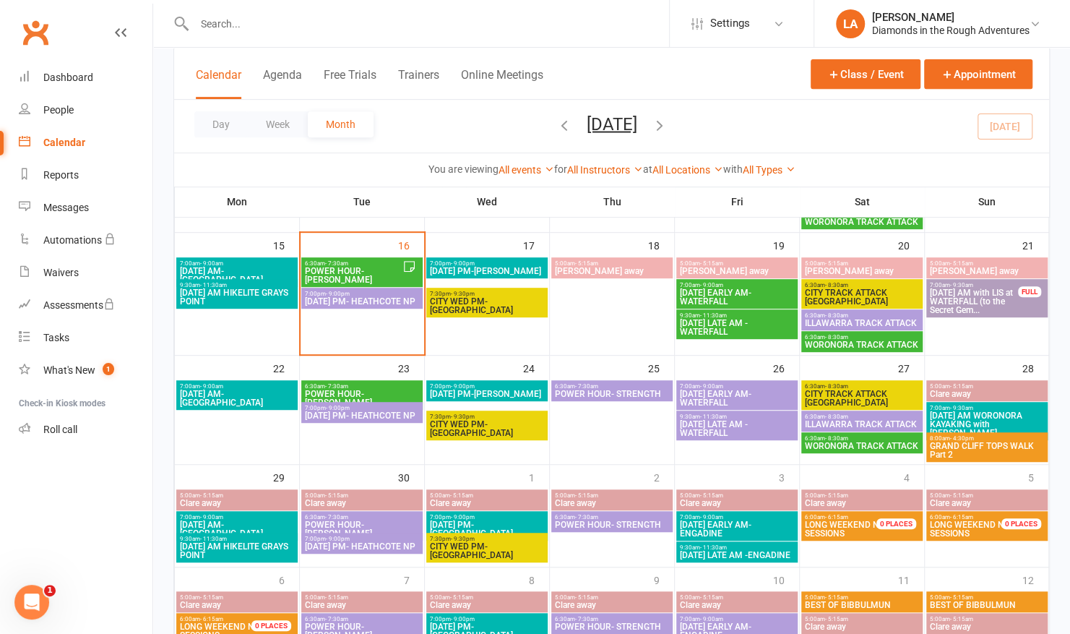
click at [975, 303] on span "[DATE] AM with LIS at WATERFALL (to the Secret Gem..." at bounding box center [974, 301] width 90 height 26
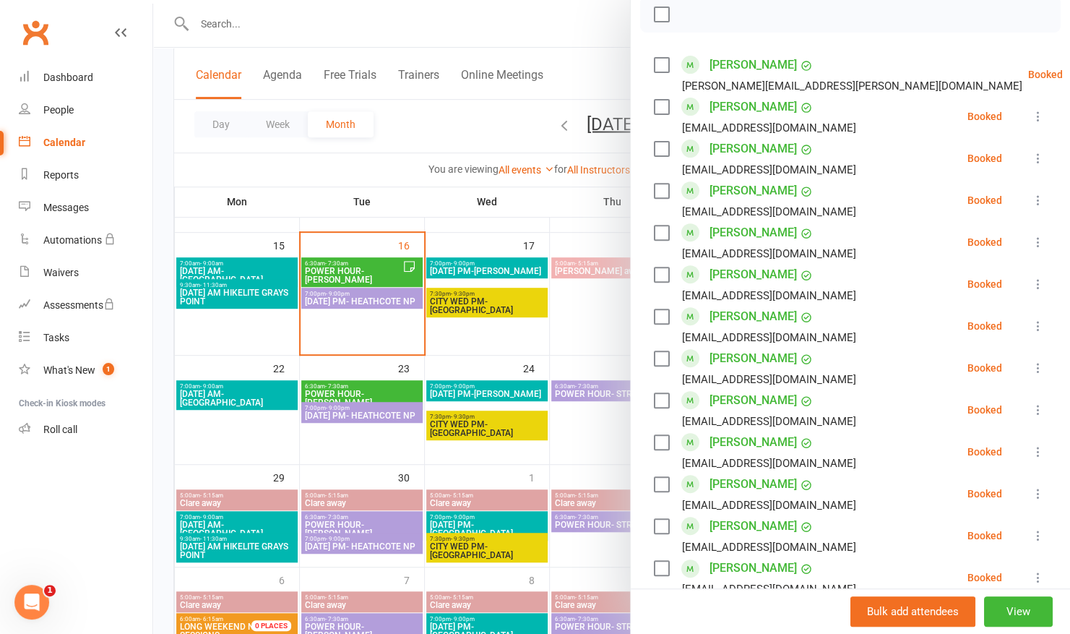
scroll to position [234, 0]
